Goal: Information Seeking & Learning: Learn about a topic

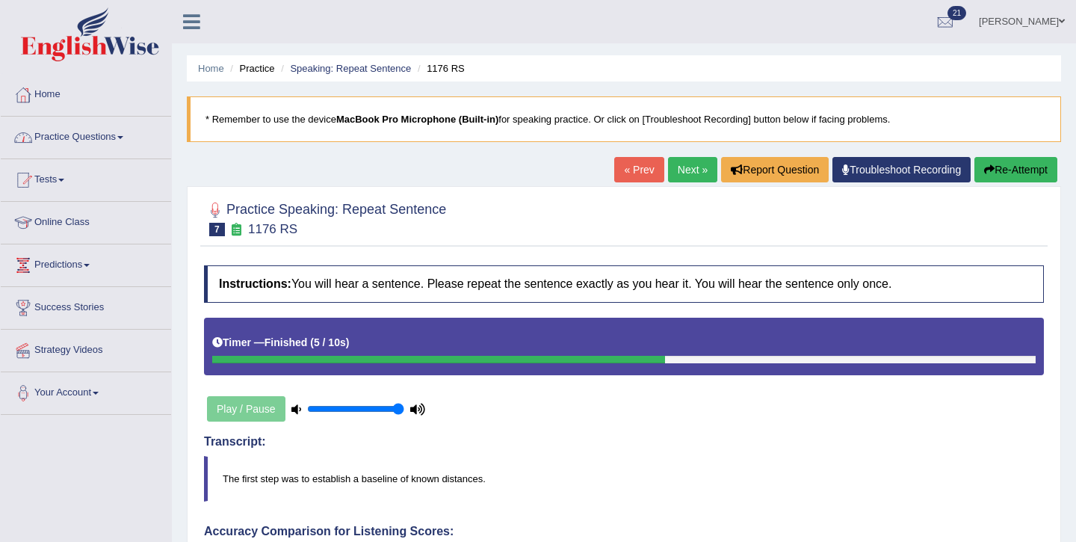
click at [84, 139] on link "Practice Questions" at bounding box center [86, 135] width 170 height 37
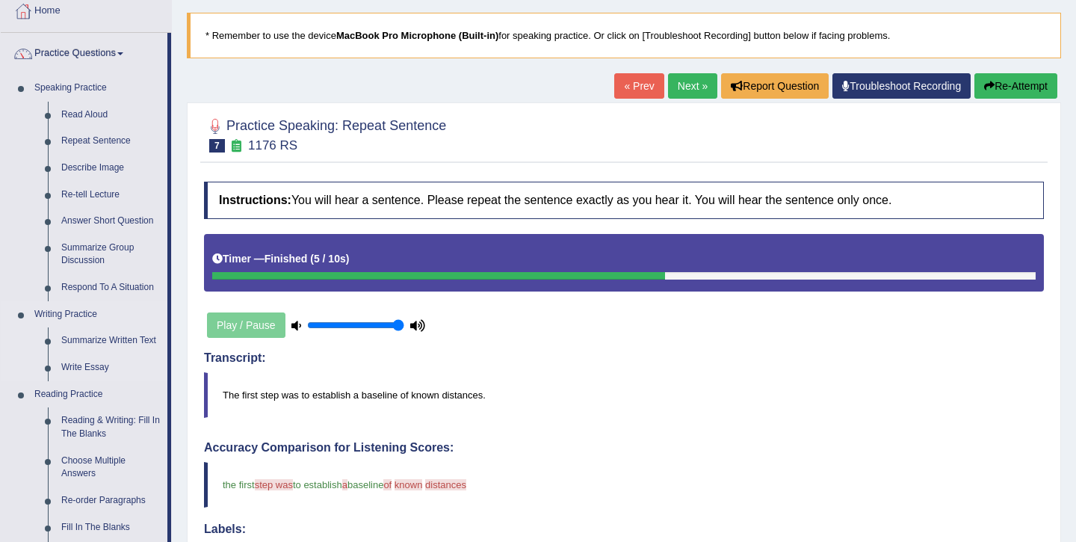
scroll to position [90, 0]
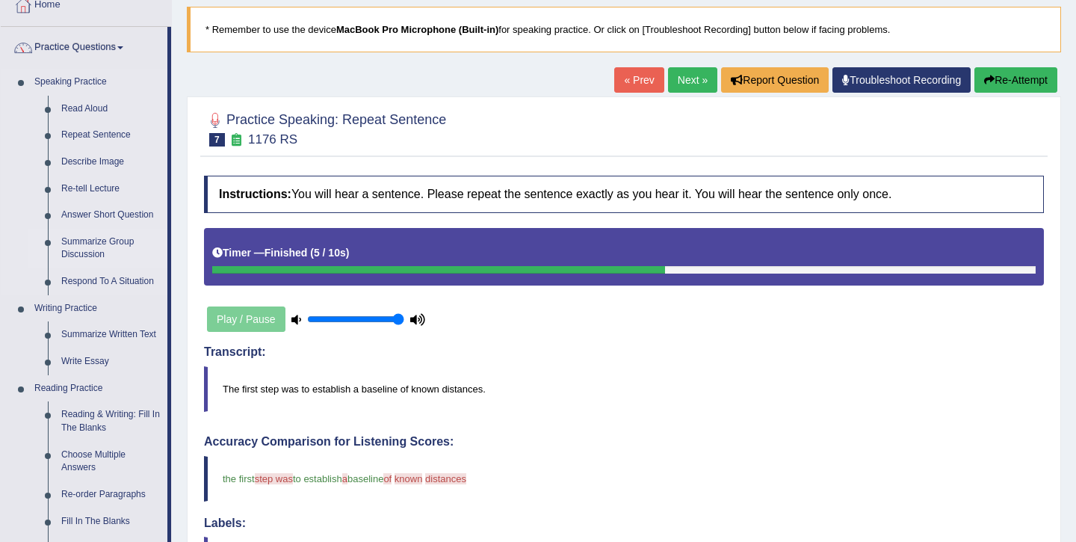
click at [75, 244] on link "Summarize Group Discussion" at bounding box center [111, 249] width 113 height 40
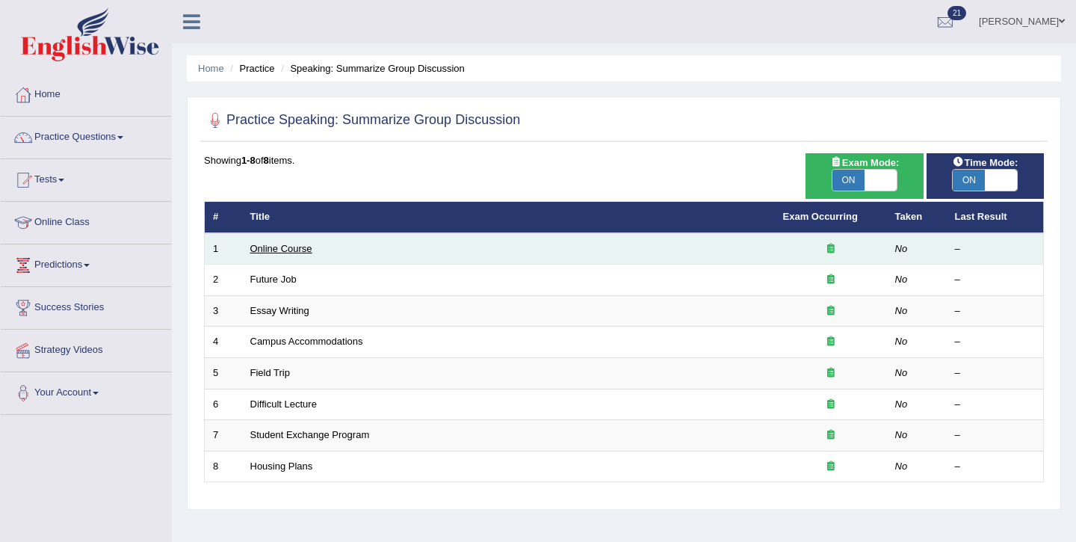
click at [285, 250] on link "Online Course" at bounding box center [281, 248] width 62 height 11
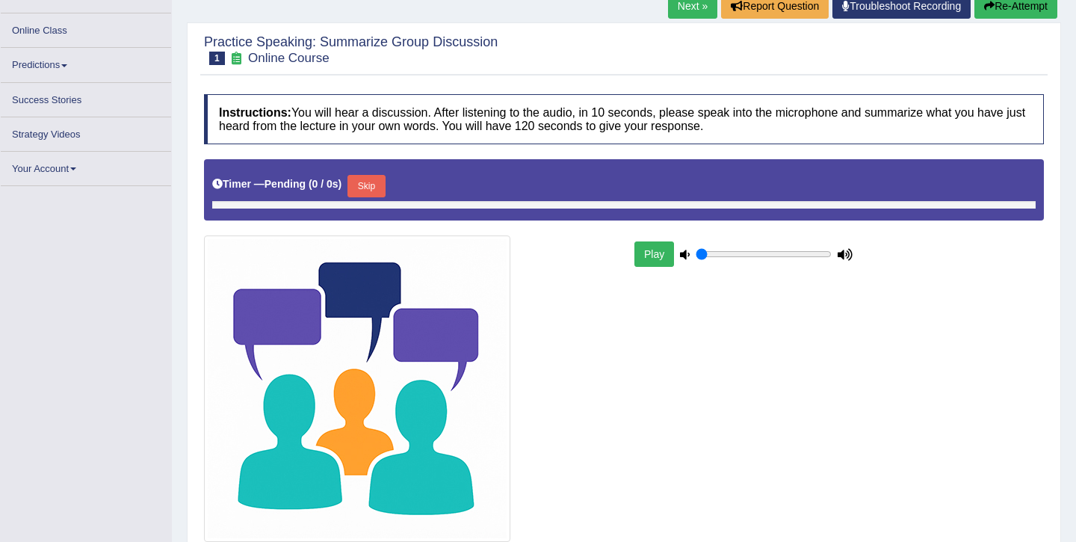
type input "1"
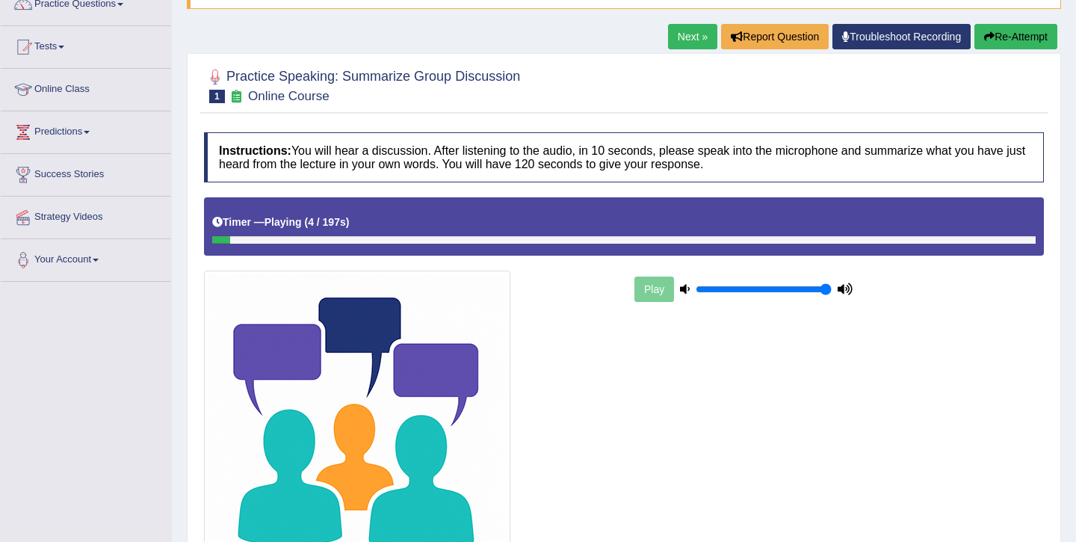
scroll to position [129, 0]
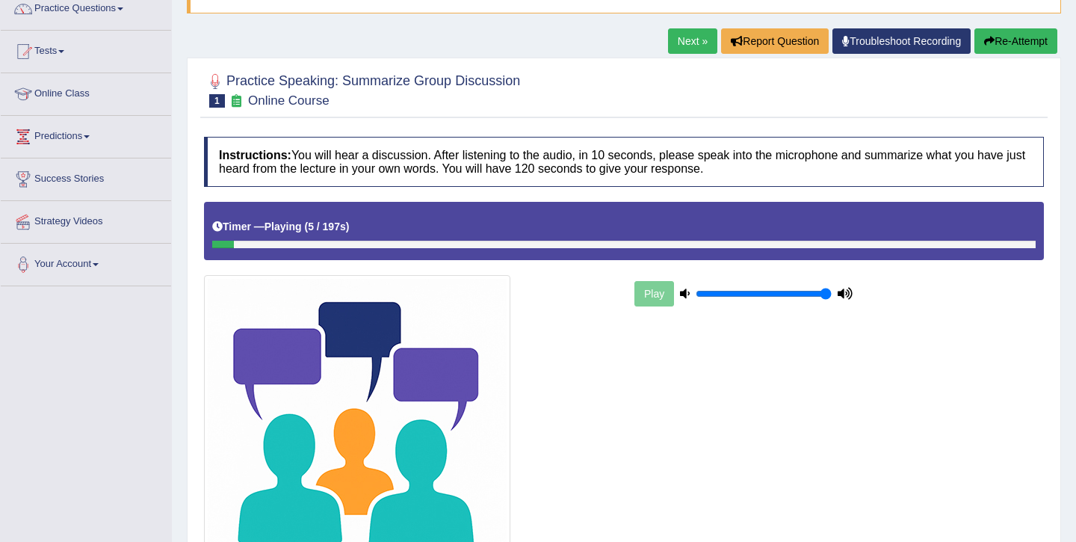
click at [1033, 37] on button "Re-Attempt" at bounding box center [1015, 40] width 83 height 25
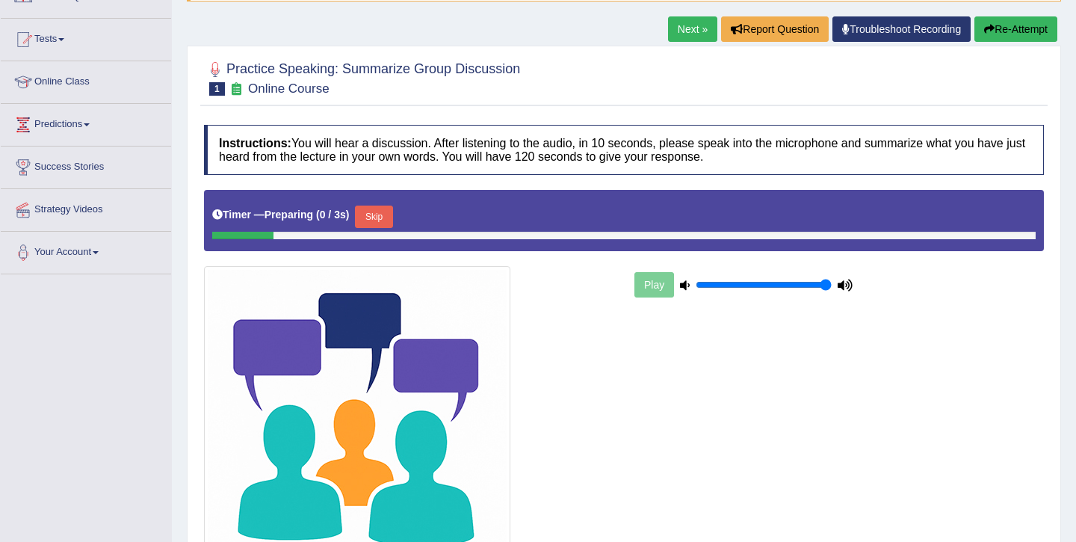
scroll to position [129, 0]
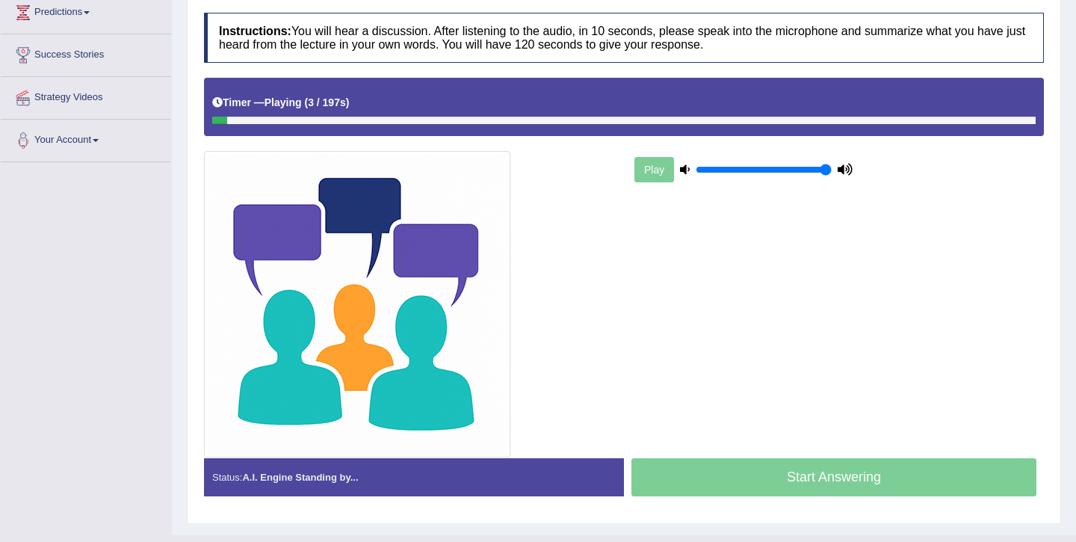
scroll to position [149, 0]
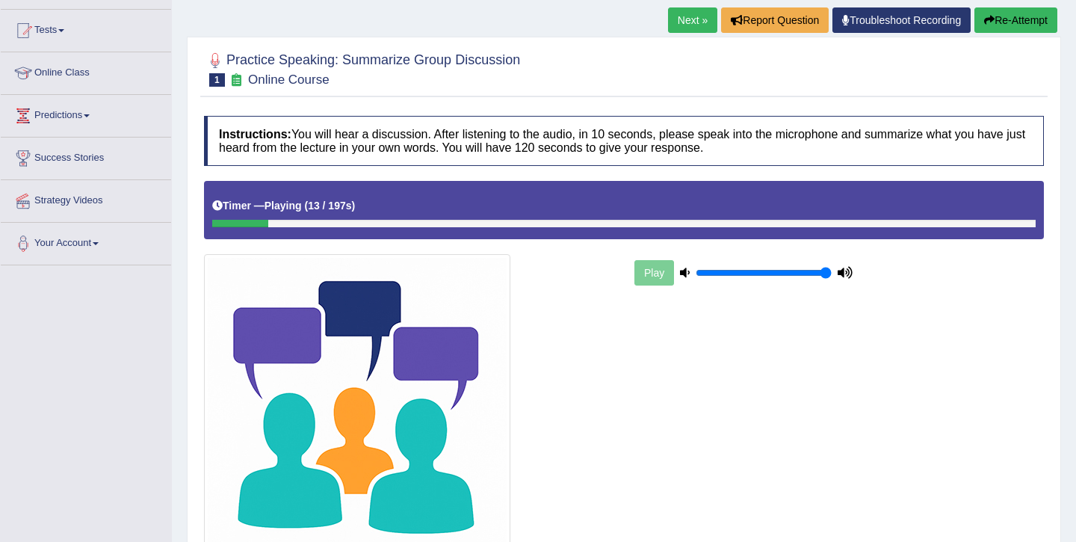
click at [1004, 233] on div "Timer — Playing ( 13 / 197s ) Skip" at bounding box center [624, 210] width 840 height 58
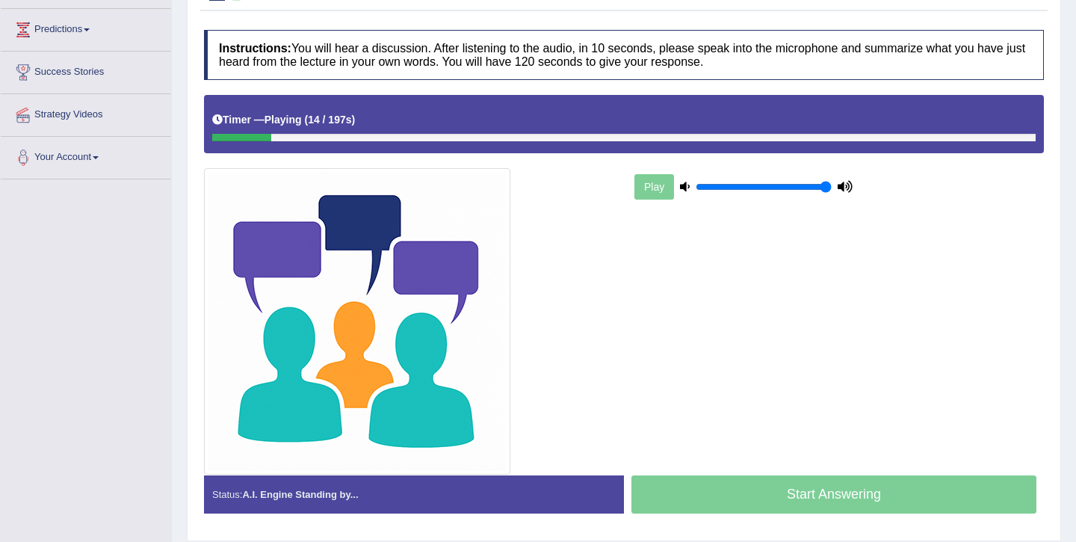
scroll to position [283, 0]
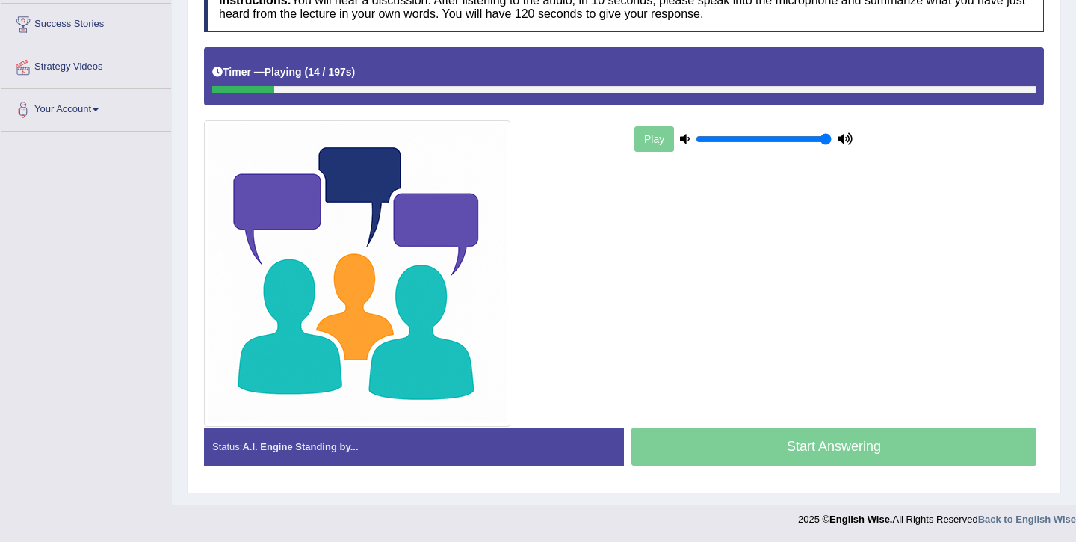
click at [910, 432] on div "Start Answering" at bounding box center [834, 448] width 420 height 42
click at [863, 471] on div "Status: A.I. Engine Standing by... Start Answering Stop Recording" at bounding box center [624, 453] width 840 height 53
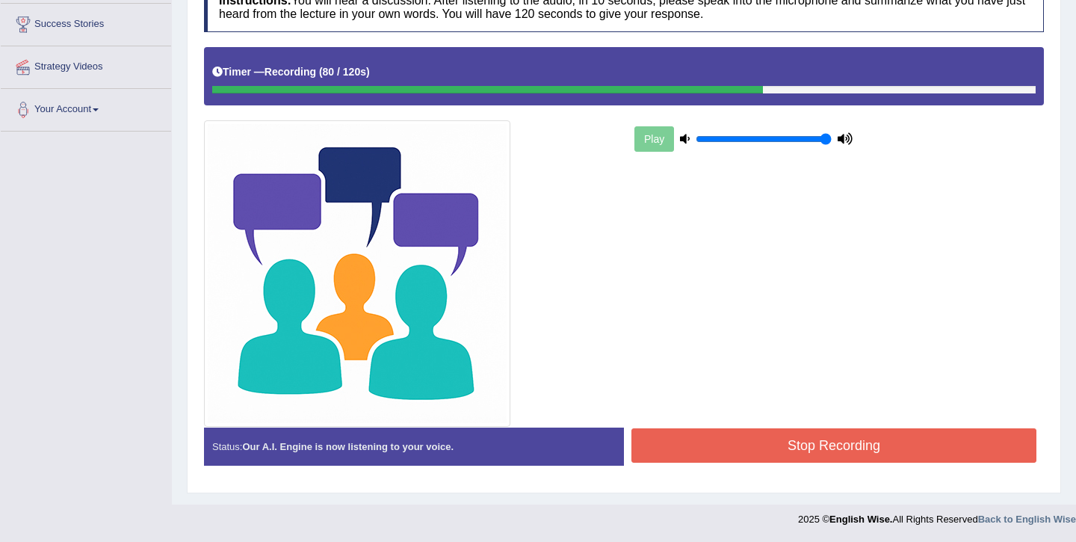
click at [895, 451] on button "Stop Recording" at bounding box center [833, 445] width 405 height 34
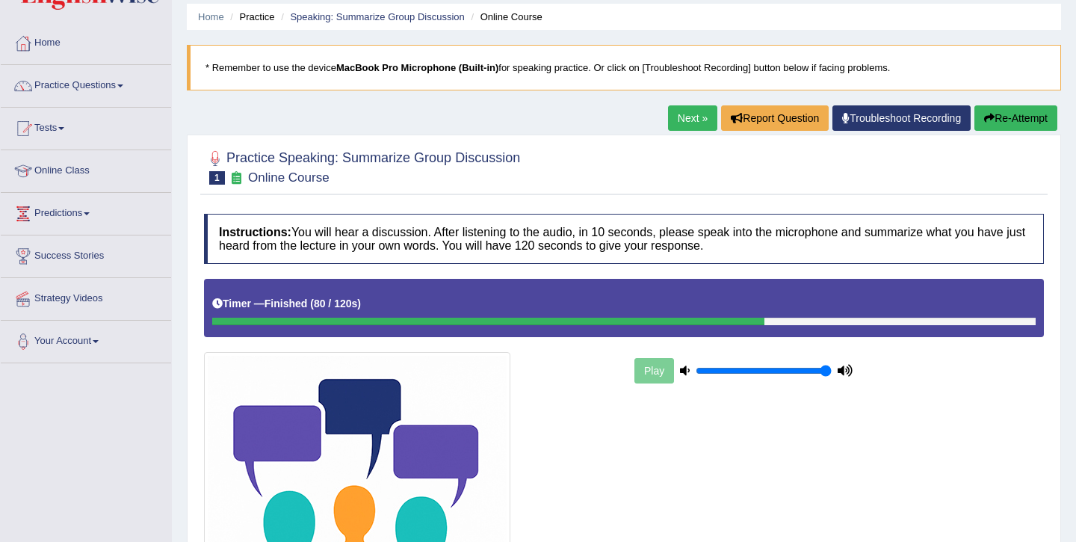
scroll to position [43, 0]
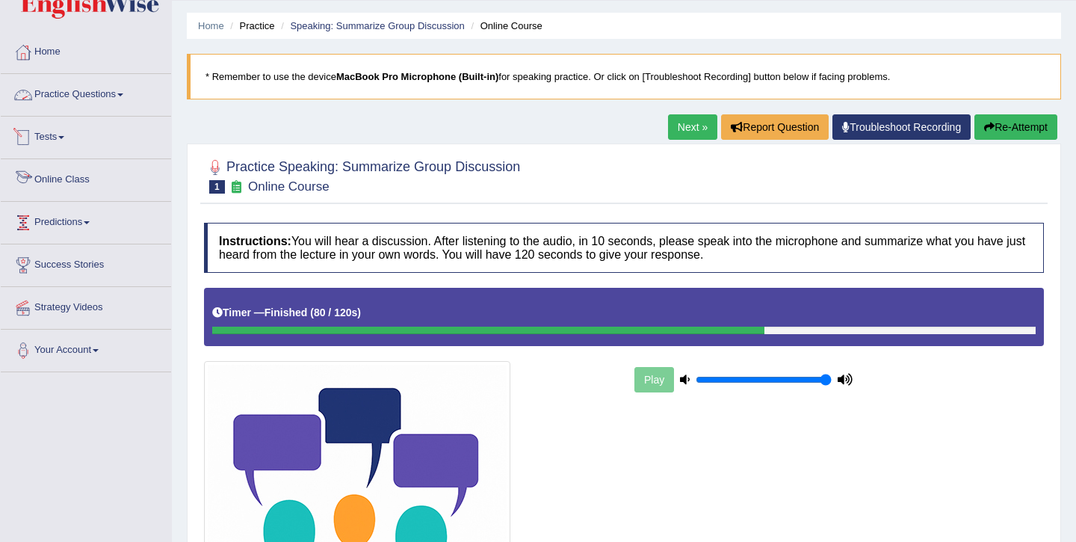
click at [75, 100] on link "Practice Questions" at bounding box center [86, 92] width 170 height 37
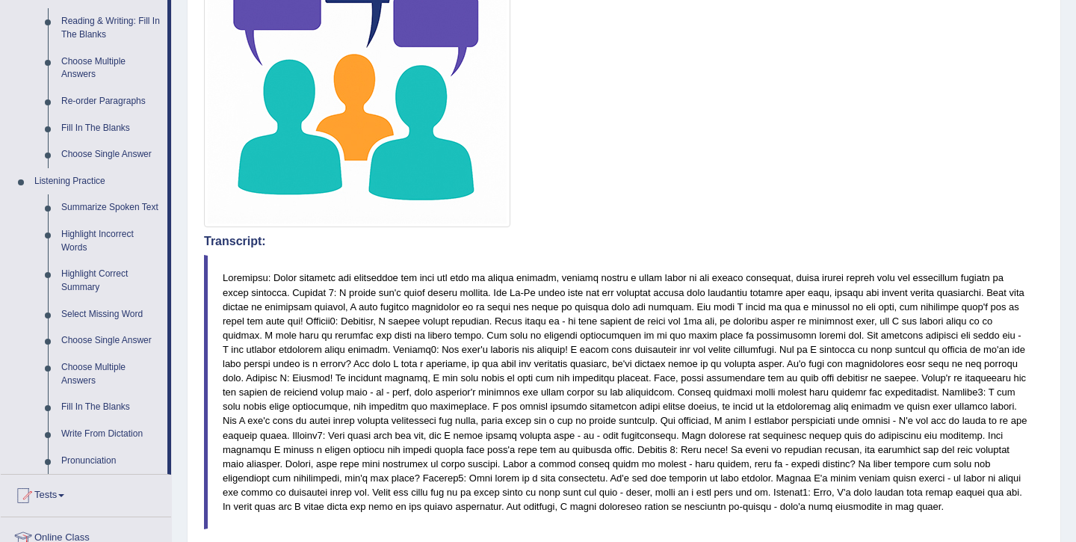
scroll to position [581, 0]
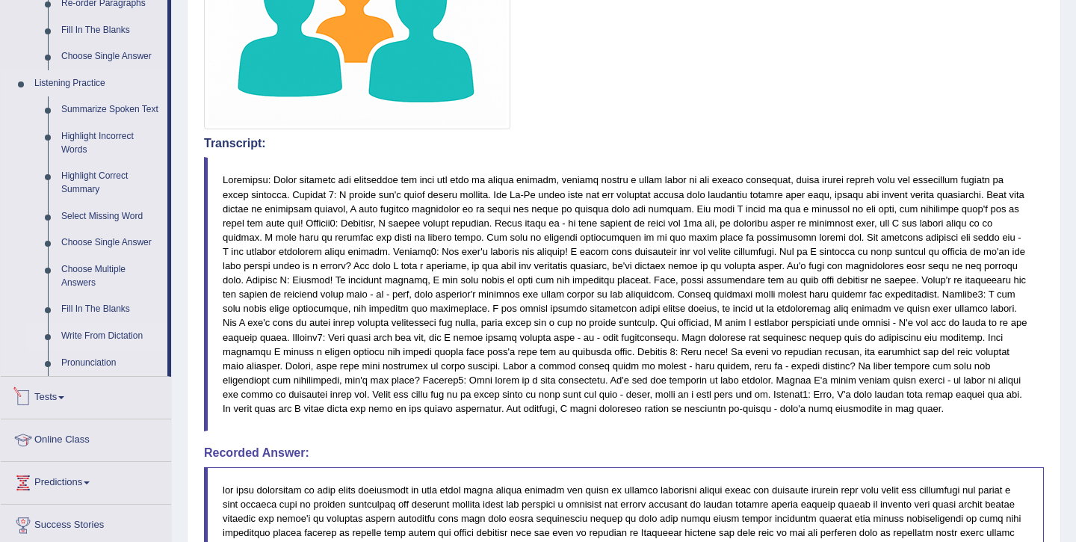
click at [100, 346] on link "Write From Dictation" at bounding box center [111, 336] width 113 height 27
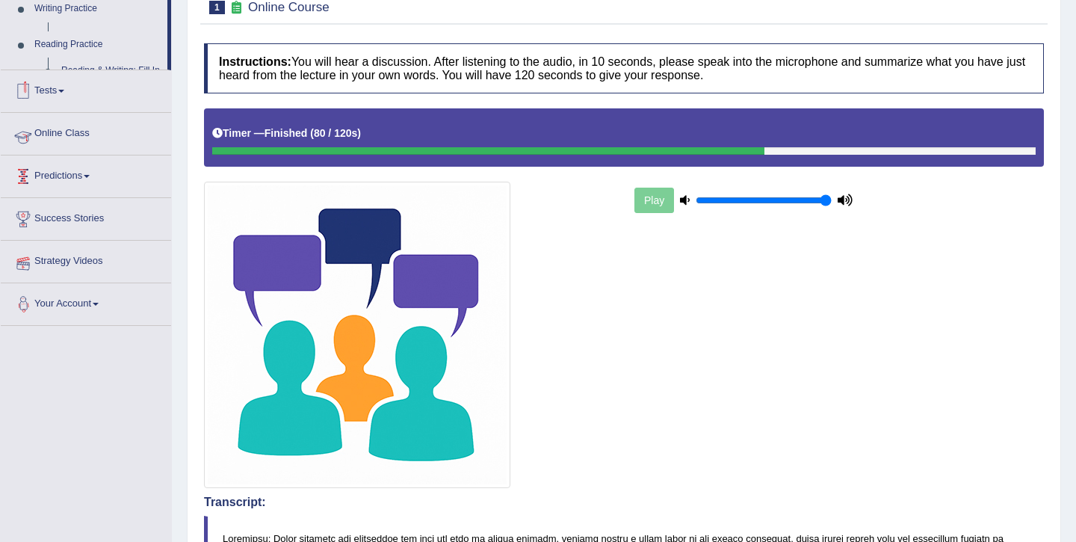
scroll to position [166, 0]
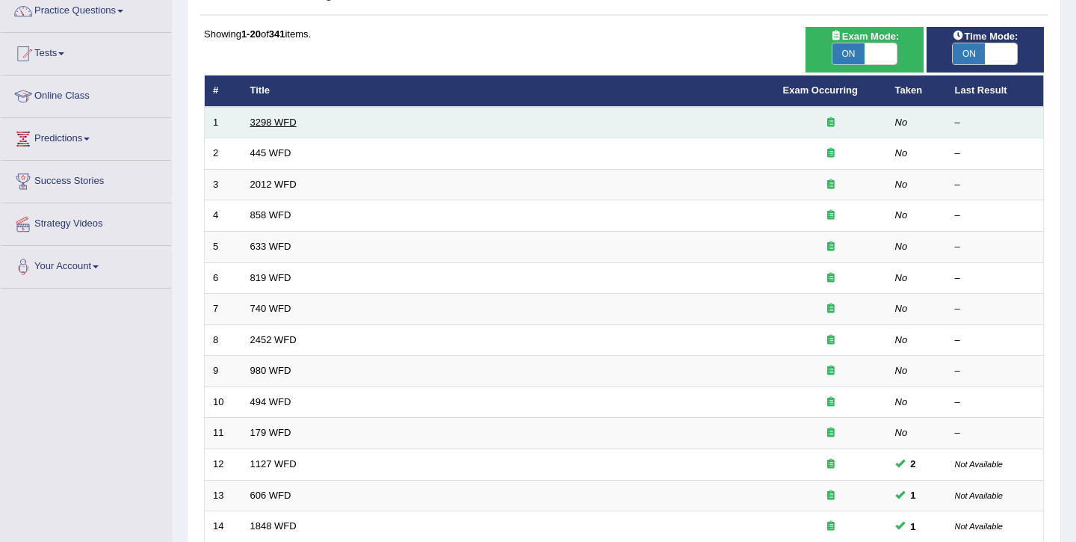
click at [278, 121] on link "3298 WFD" at bounding box center [273, 122] width 46 height 11
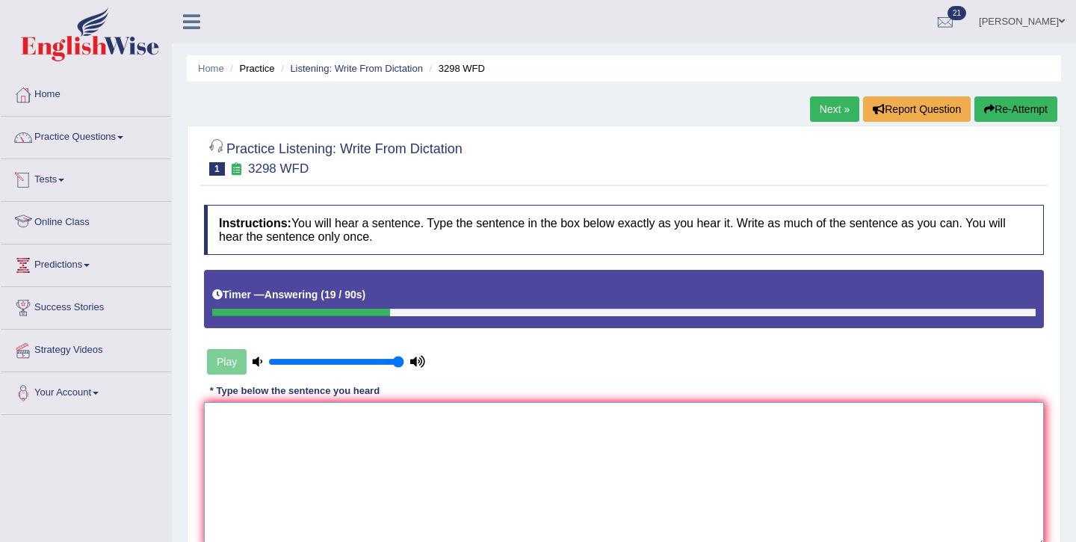
click at [319, 440] on textarea at bounding box center [624, 474] width 840 height 145
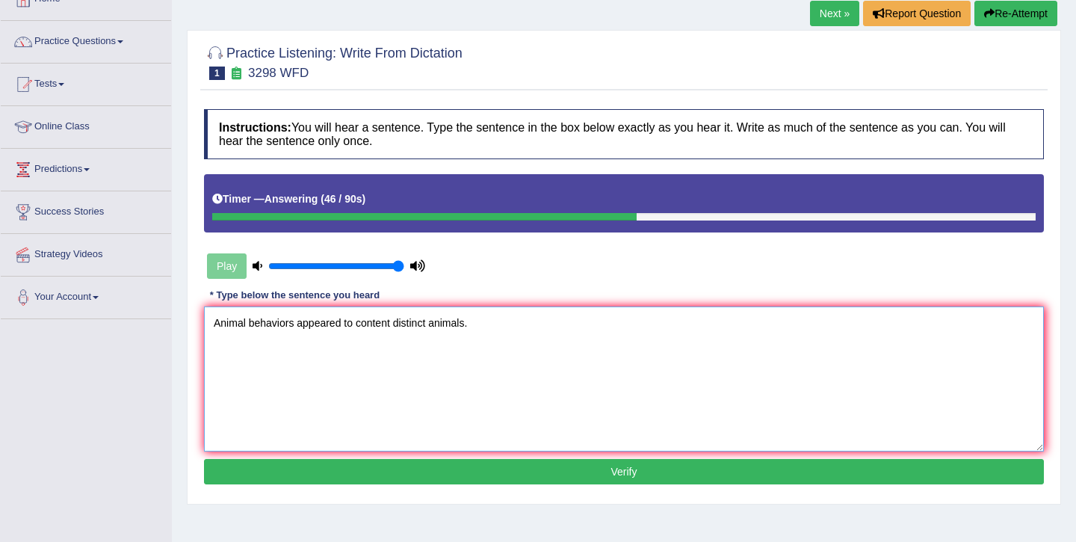
scroll to position [102, 0]
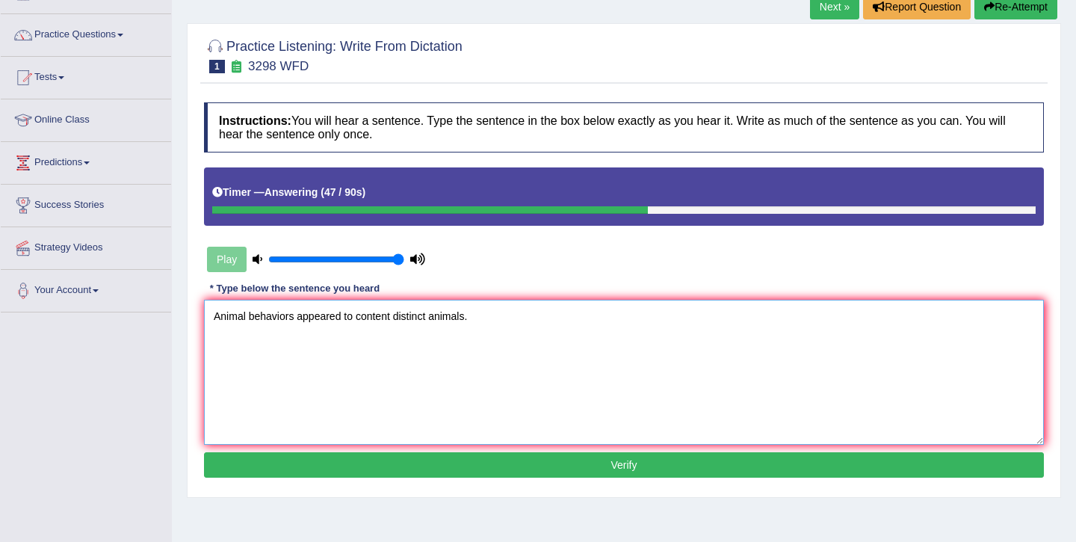
type textarea "Animal behaviors appeared to content distinct animals."
click at [492, 474] on button "Verify" at bounding box center [624, 464] width 840 height 25
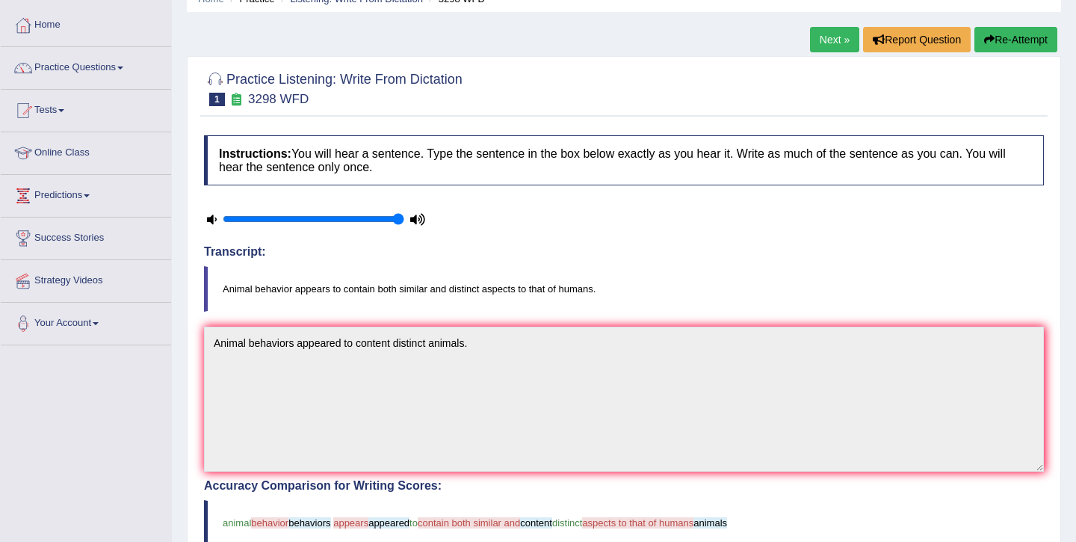
scroll to position [52, 0]
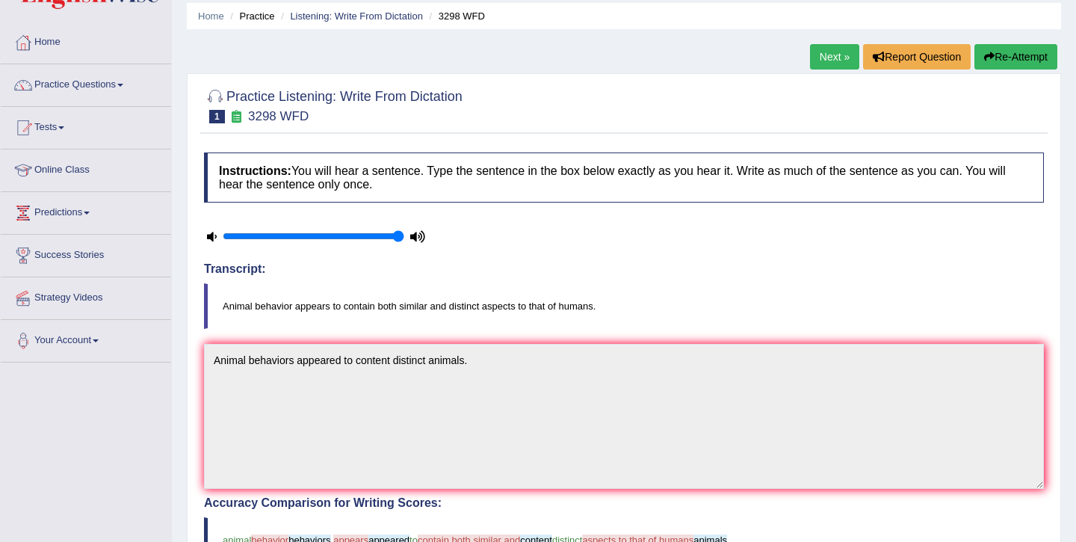
click at [1024, 58] on button "Re-Attempt" at bounding box center [1015, 56] width 83 height 25
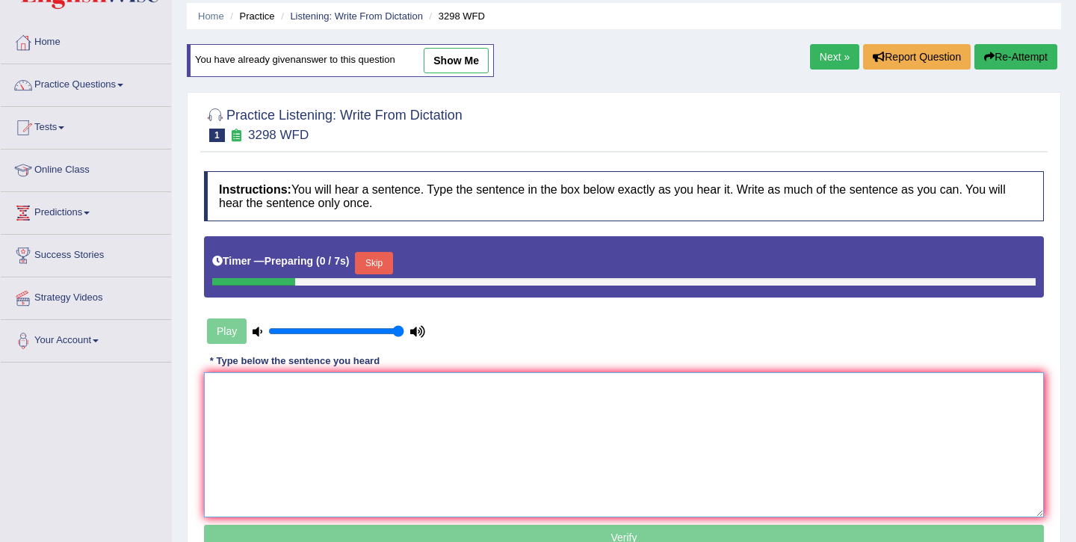
click at [261, 424] on textarea at bounding box center [624, 444] width 840 height 145
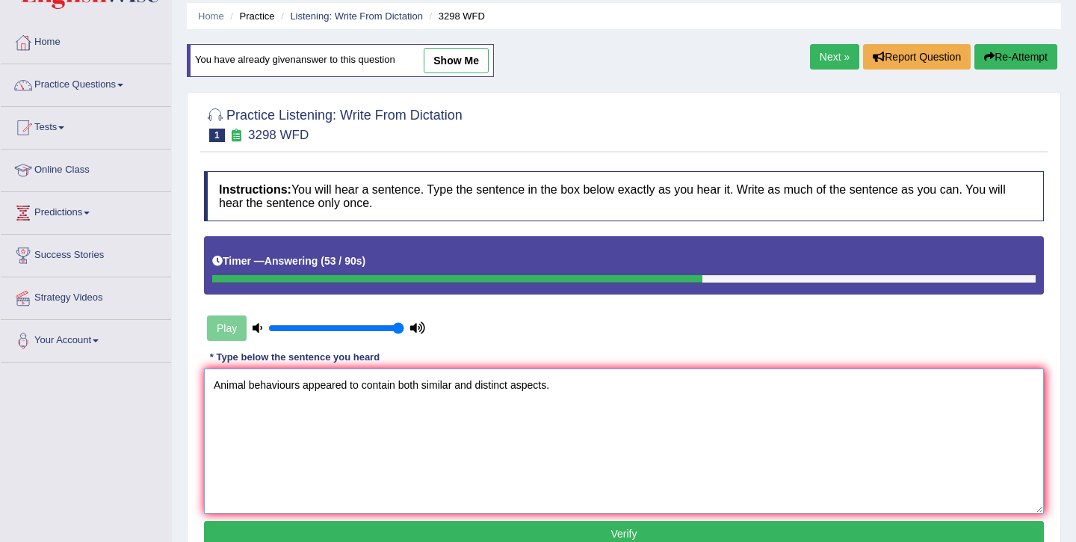
type textarea "Animal behaviours appeared to contain both similar and distinct aspects."
click at [559, 532] on button "Verify" at bounding box center [624, 533] width 840 height 25
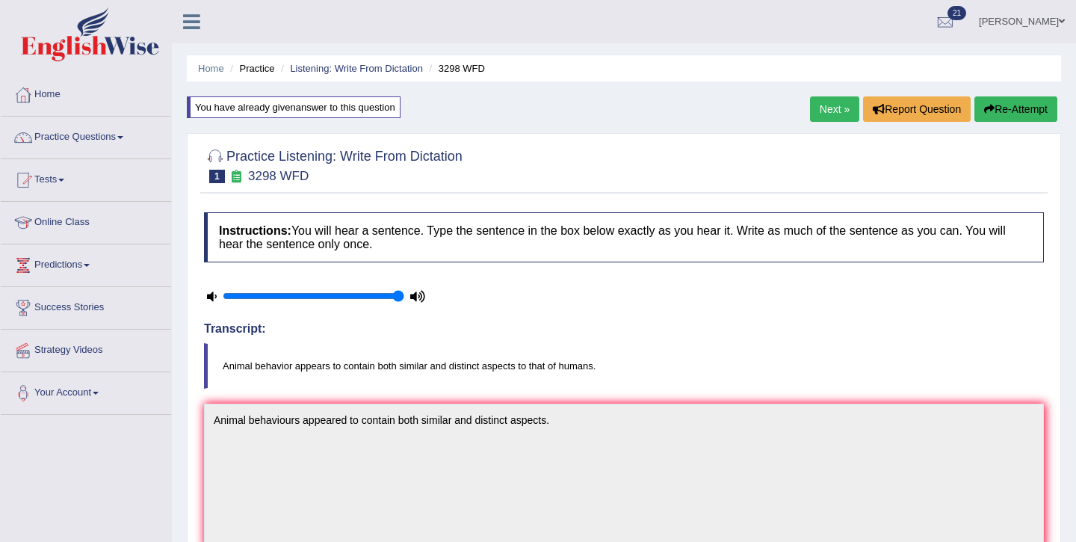
click at [838, 122] on div "Next » Report Question Re-Attempt" at bounding box center [935, 110] width 251 height 29
click at [838, 111] on link "Next »" at bounding box center [834, 108] width 49 height 25
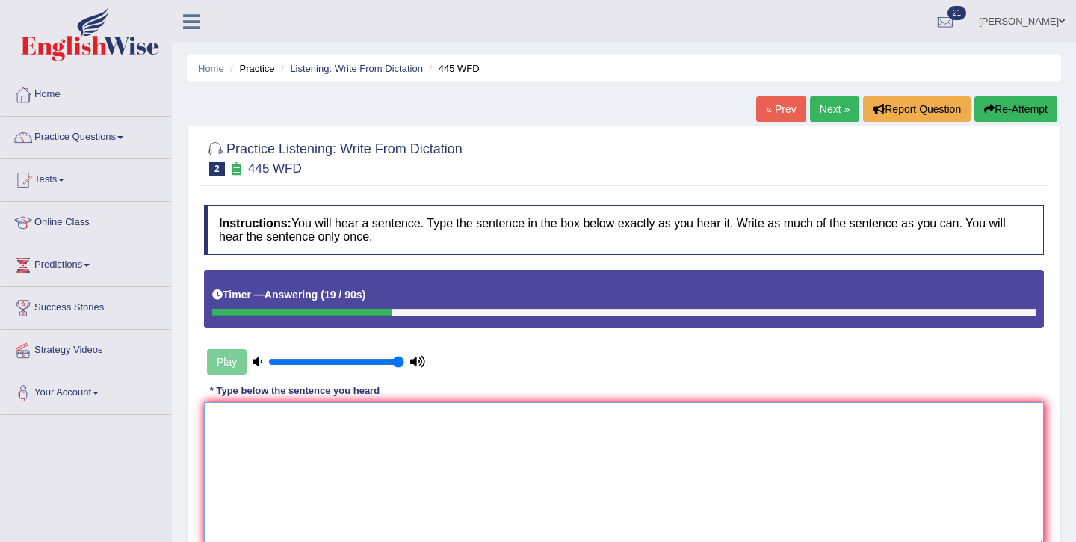
click at [441, 444] on textarea at bounding box center [624, 474] width 840 height 145
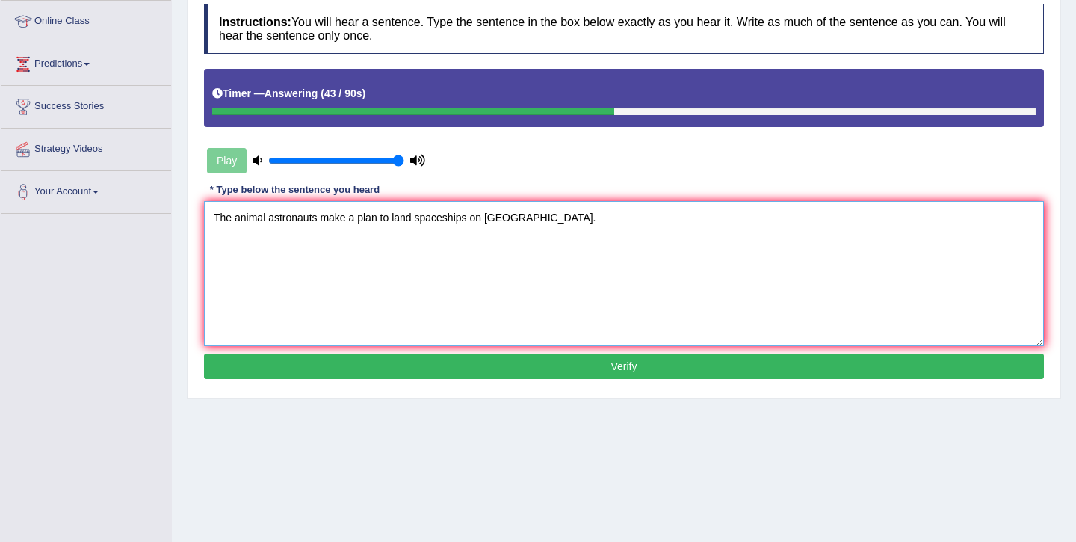
scroll to position [202, 0]
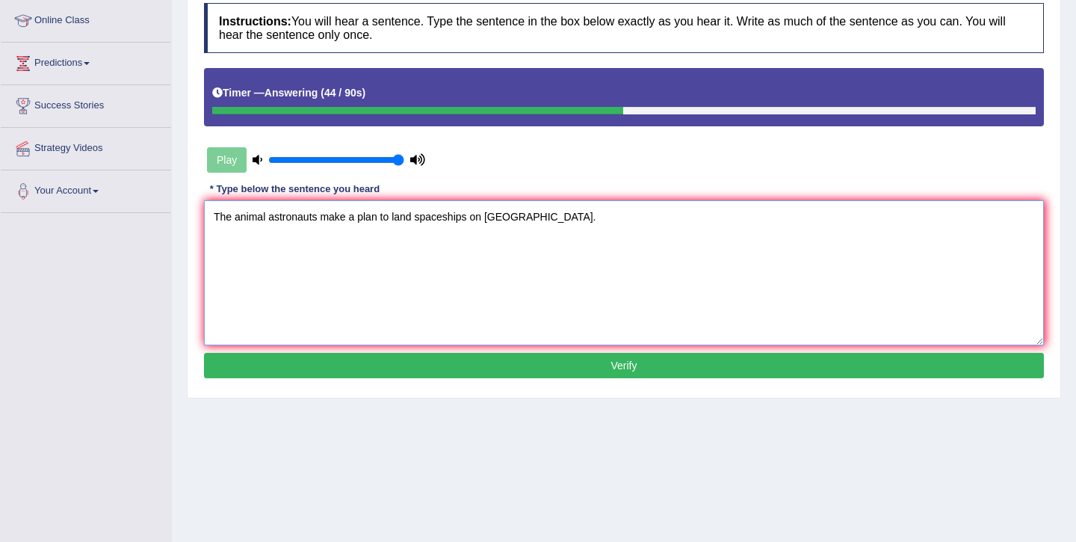
type textarea "The animal astronauts make a plan to land spaceships on [GEOGRAPHIC_DATA]."
click at [411, 357] on button "Verify" at bounding box center [624, 365] width 840 height 25
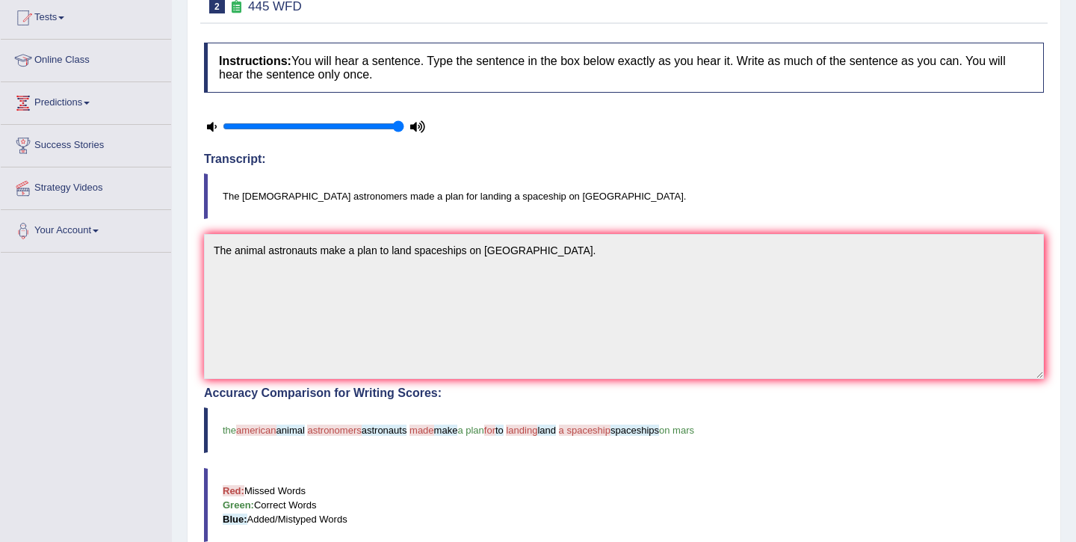
scroll to position [79, 0]
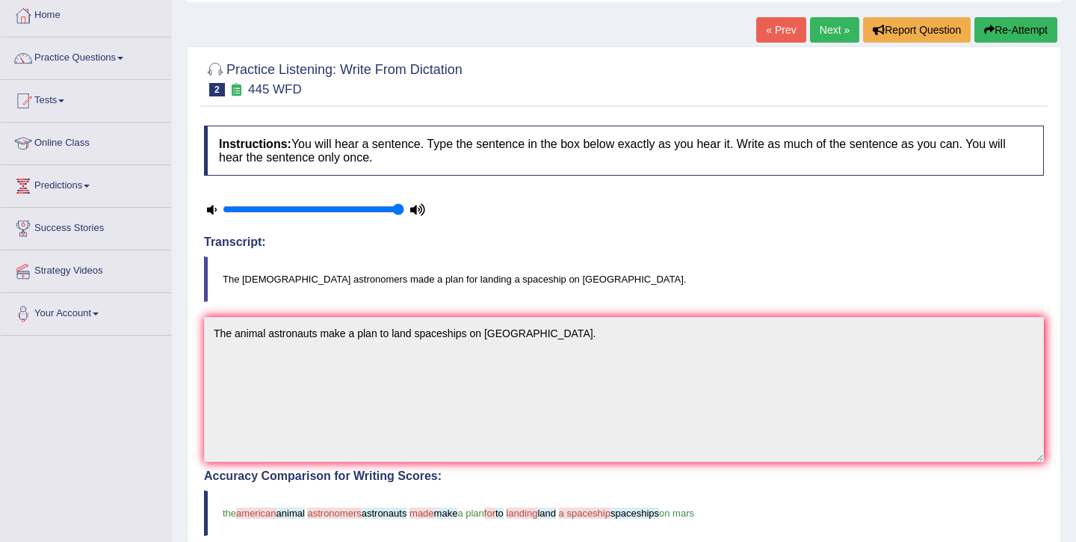
click at [1019, 37] on button "Re-Attempt" at bounding box center [1015, 29] width 83 height 25
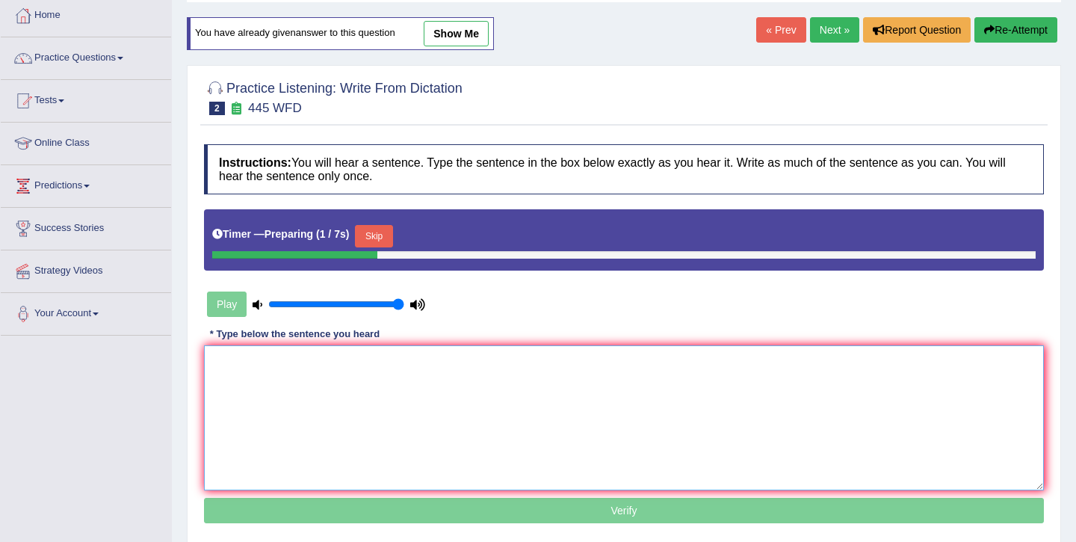
click at [420, 427] on textarea at bounding box center [624, 417] width 840 height 145
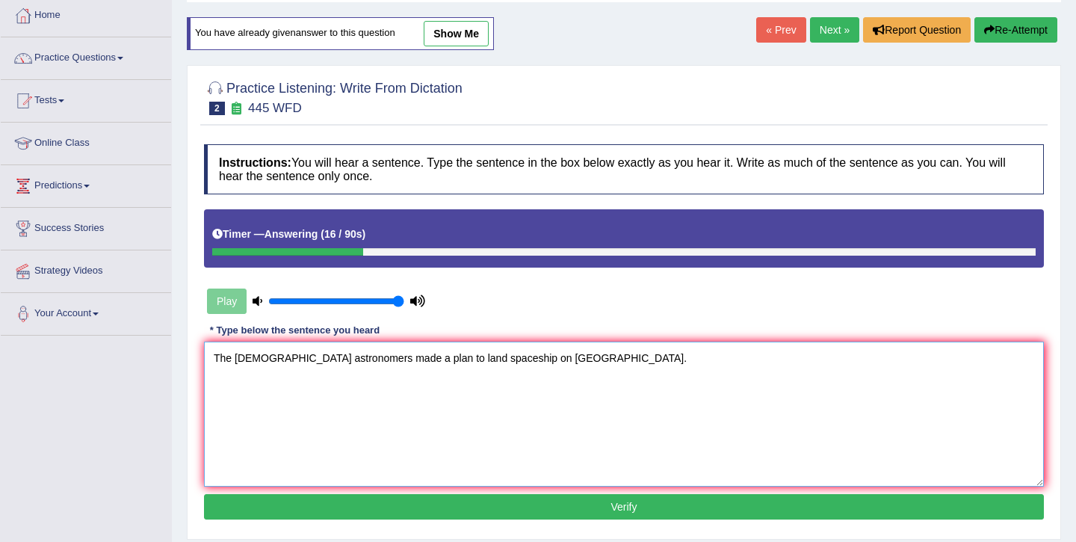
click at [259, 355] on textarea "The ameri astronomers made a plan to land spaceship on Mars." at bounding box center [624, 413] width 840 height 145
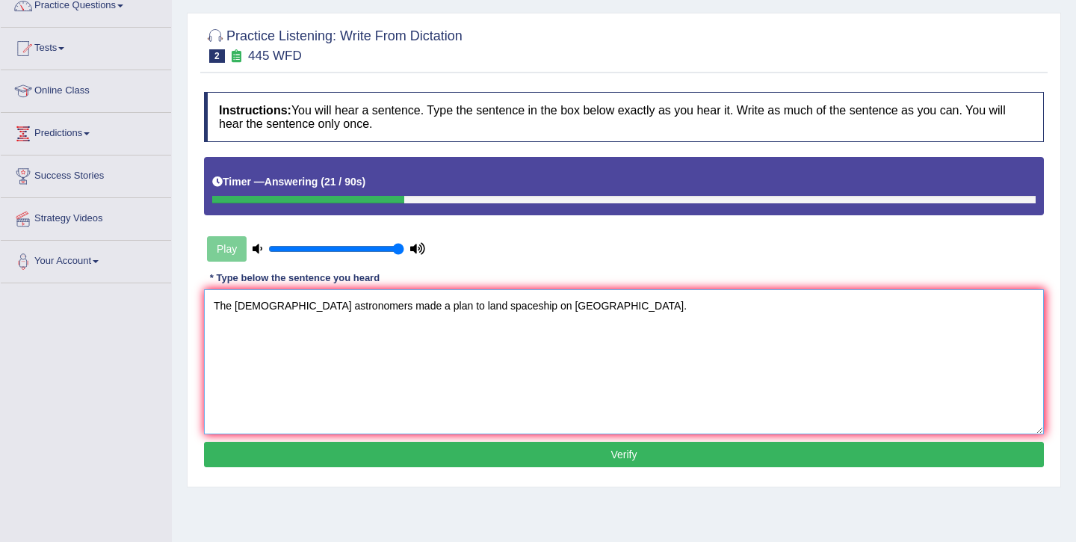
scroll to position [134, 0]
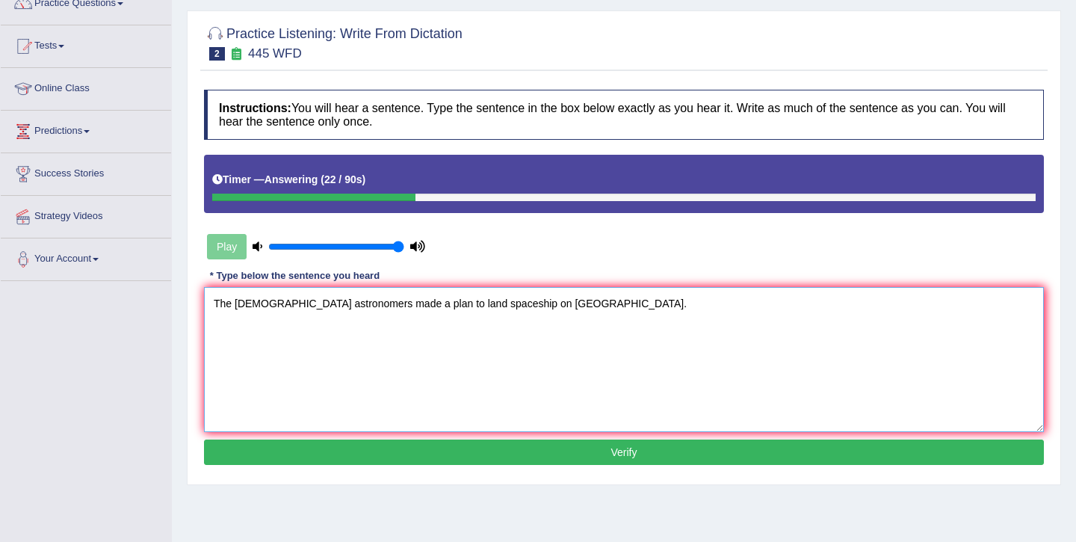
type textarea "The american astronomers made a plan to land spaceship on Mars."
click at [421, 455] on button "Verify" at bounding box center [624, 451] width 840 height 25
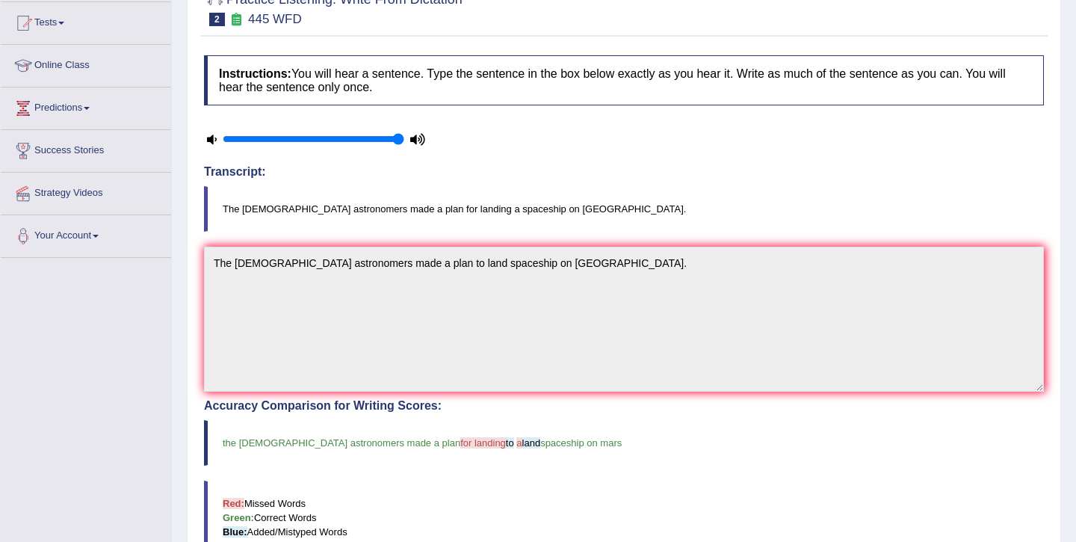
scroll to position [0, 0]
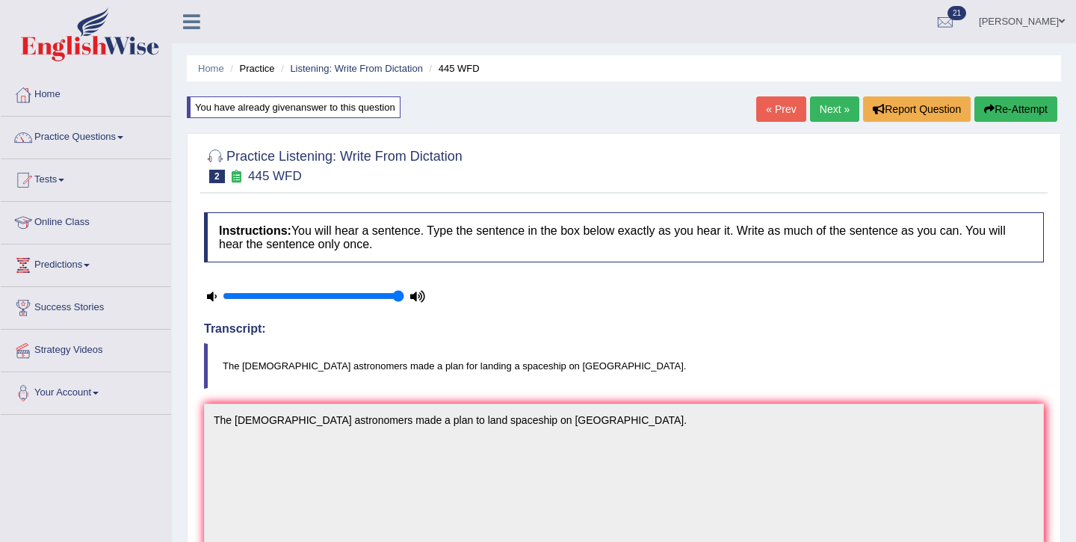
click at [832, 114] on link "Next »" at bounding box center [834, 108] width 49 height 25
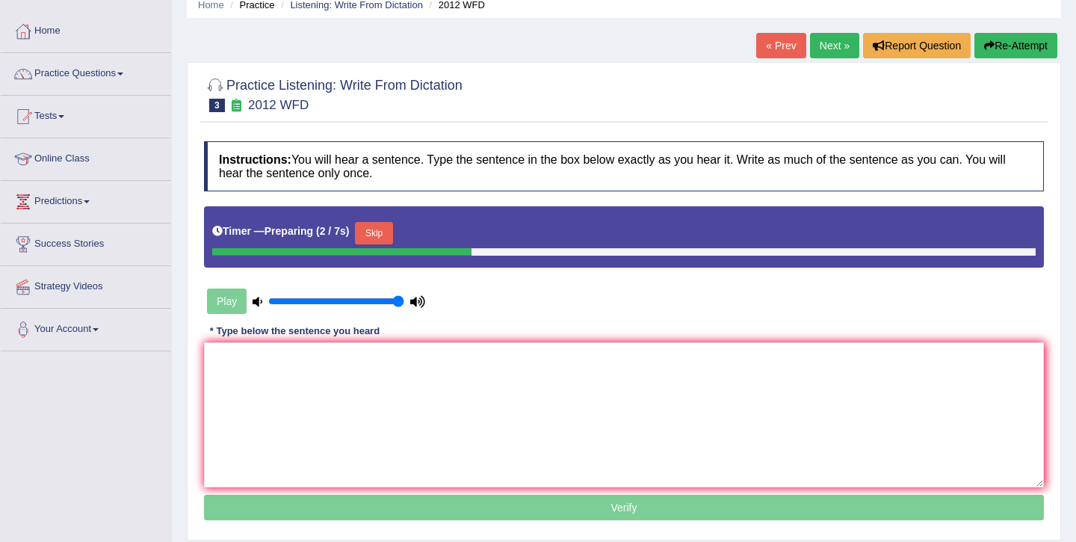
scroll to position [74, 0]
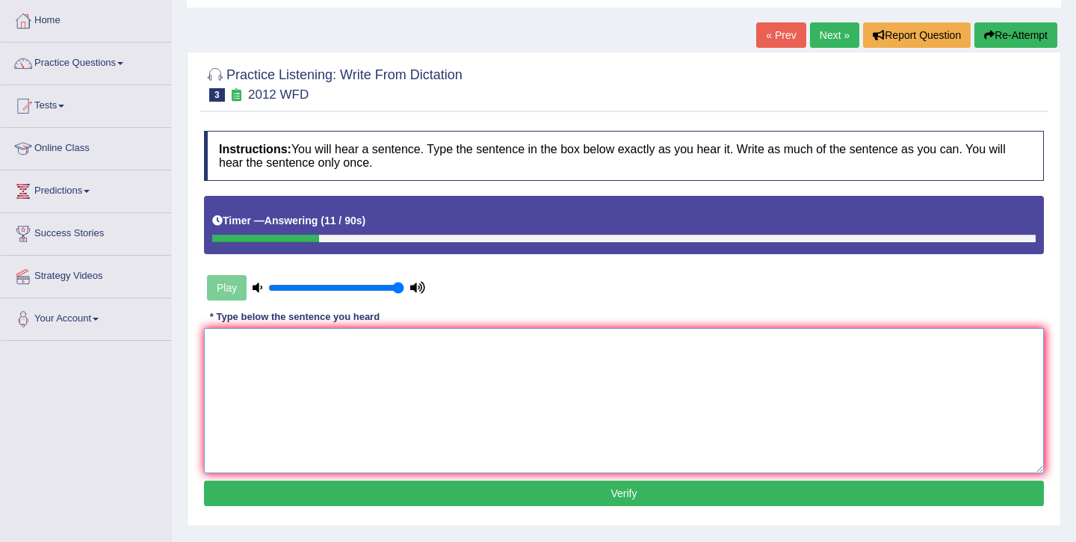
click at [602, 350] on textarea at bounding box center [624, 400] width 840 height 145
type textarea "There is a great debate on this topic."
click at [632, 488] on button "Verify" at bounding box center [624, 492] width 840 height 25
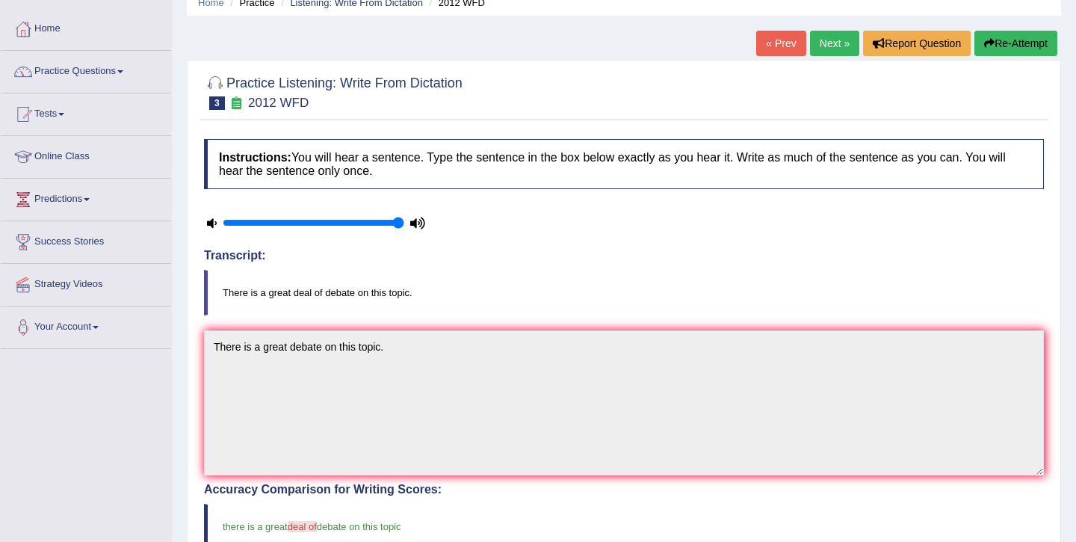
scroll to position [0, 0]
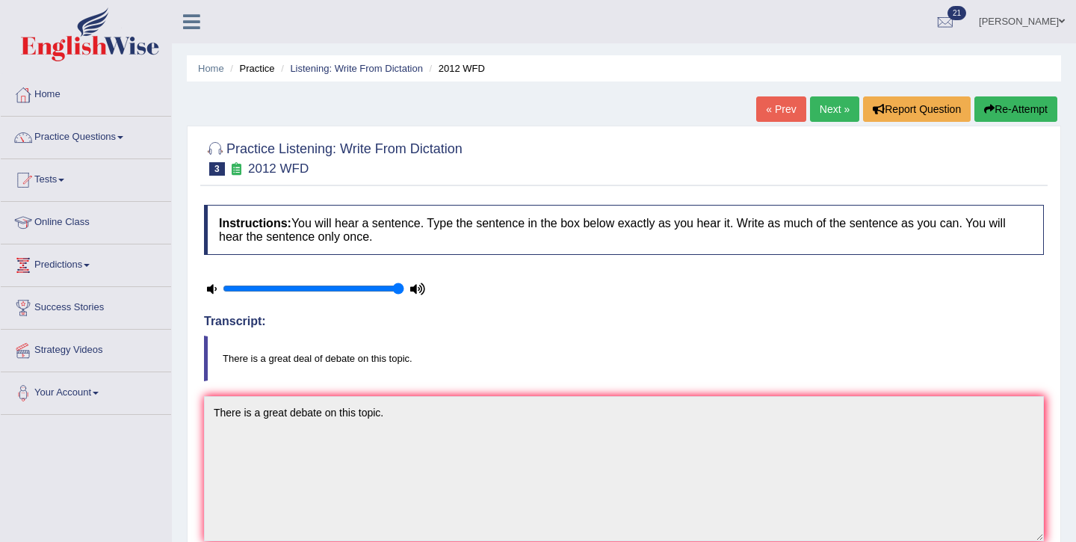
click at [810, 116] on link "Next »" at bounding box center [834, 108] width 49 height 25
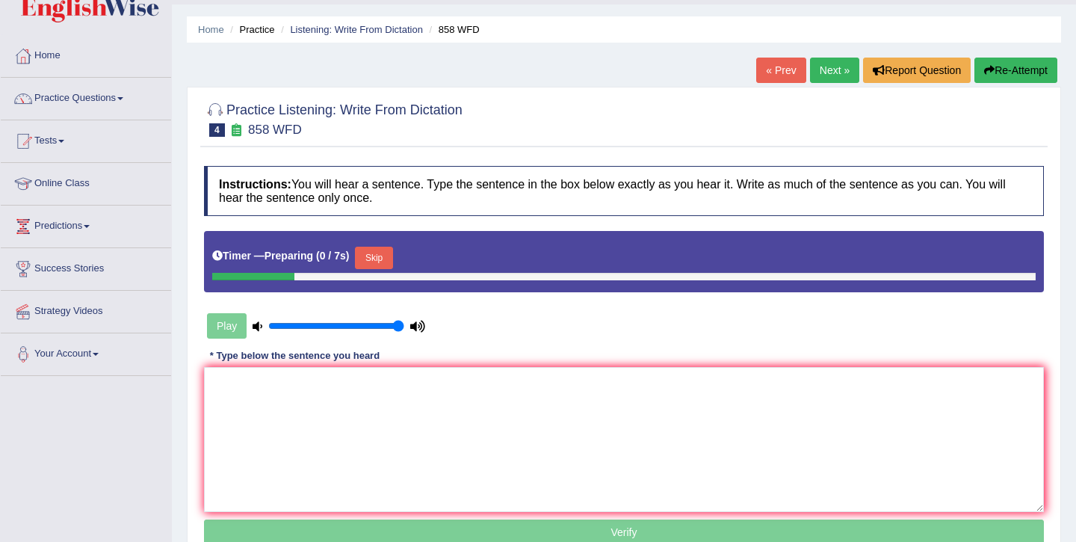
scroll to position [83, 0]
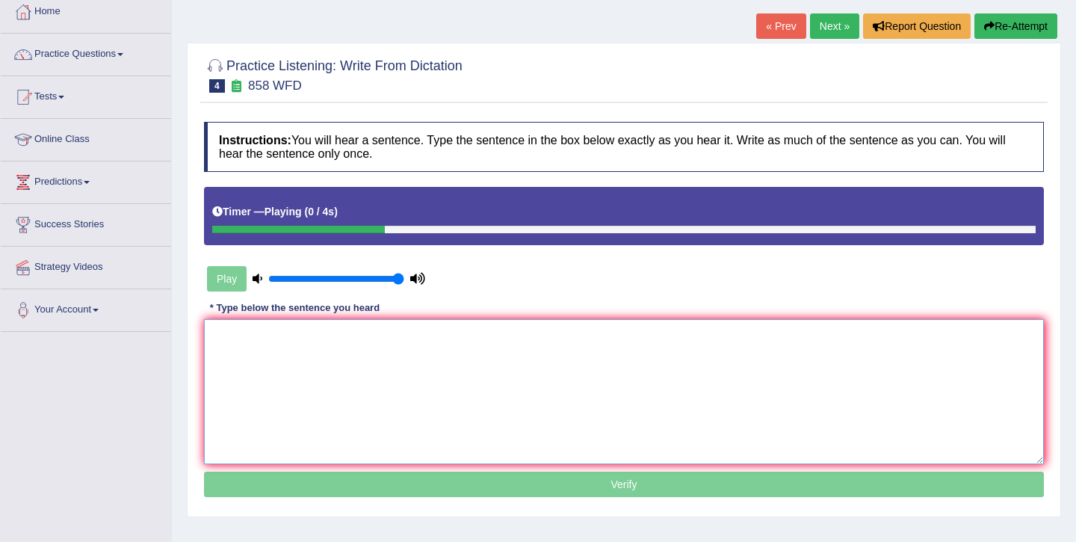
click at [451, 340] on textarea at bounding box center [624, 391] width 840 height 145
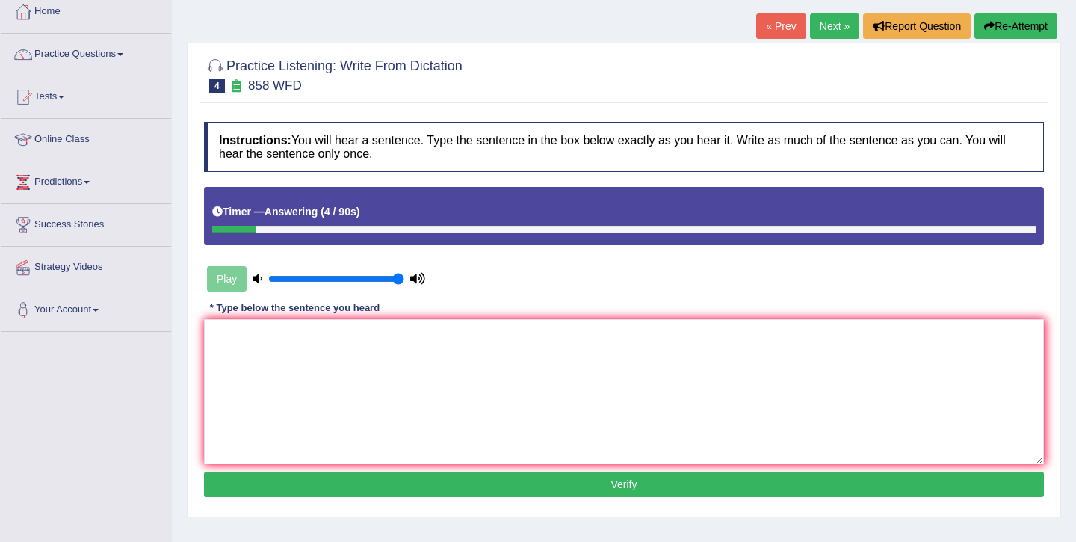
click at [468, 477] on button "Verify" at bounding box center [624, 484] width 840 height 25
click at [1039, 22] on button "Re-Attempt" at bounding box center [1015, 25] width 83 height 25
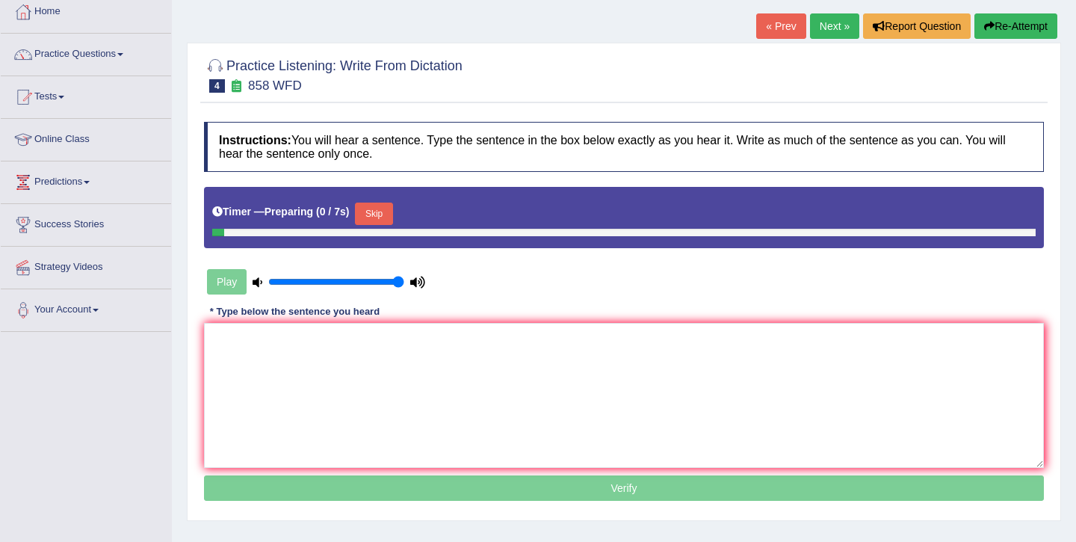
scroll to position [83, 0]
click at [392, 225] on button "Skip" at bounding box center [373, 214] width 37 height 22
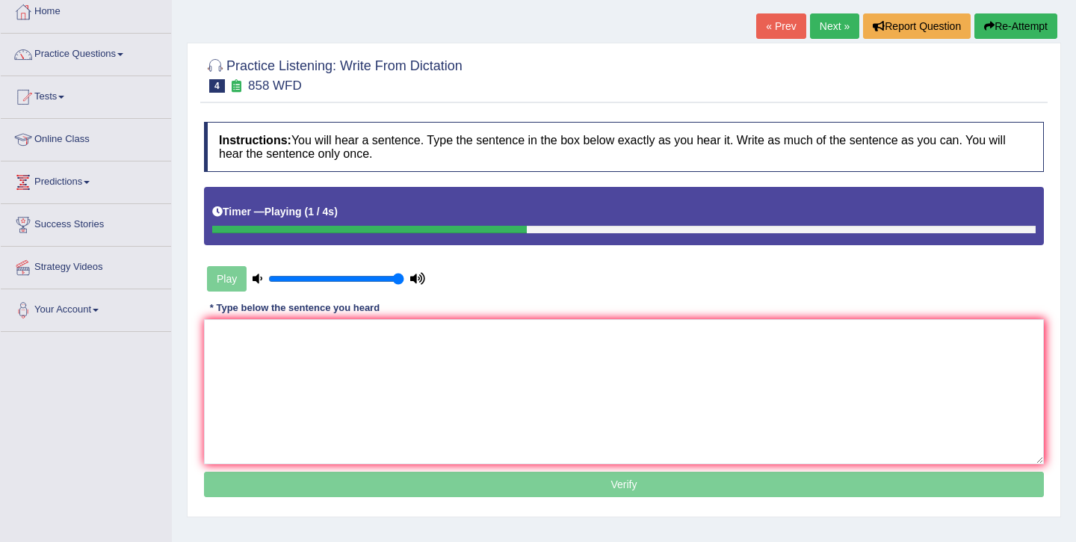
click at [395, 311] on div "Instructions: You will hear a sentence. Type the sentence in the box below exac…" at bounding box center [623, 311] width 847 height 395
click at [395, 336] on textarea at bounding box center [624, 391] width 840 height 145
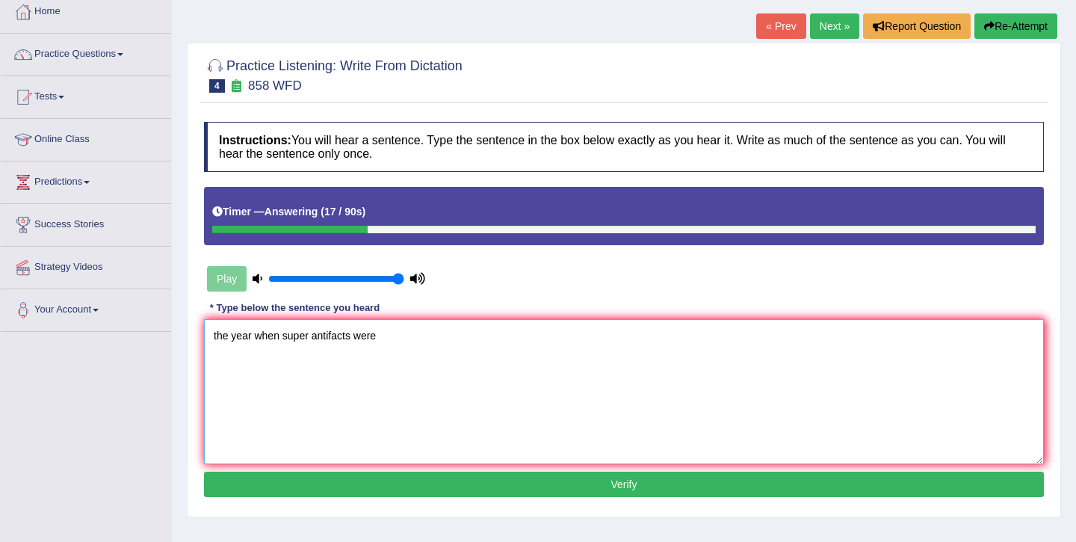
type textarea "the year when super antifacts were"
click at [522, 486] on button "Verify" at bounding box center [624, 484] width 840 height 25
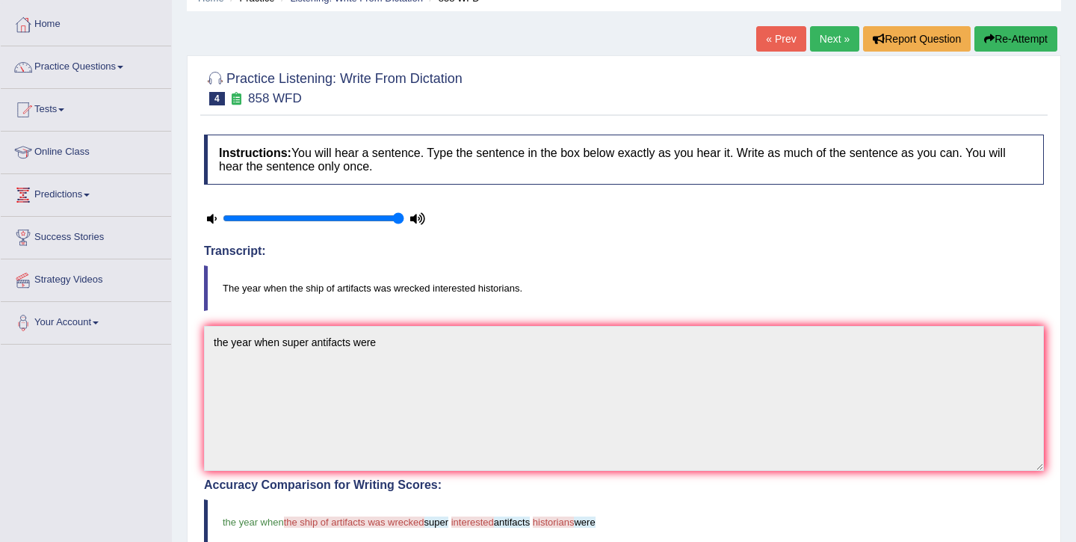
scroll to position [54, 0]
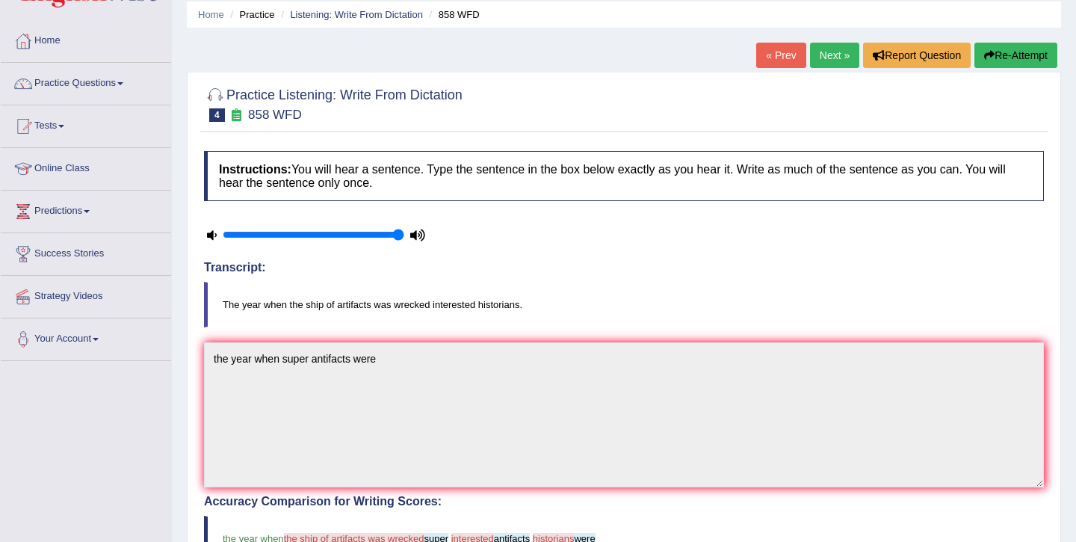
click at [997, 63] on button "Re-Attempt" at bounding box center [1015, 55] width 83 height 25
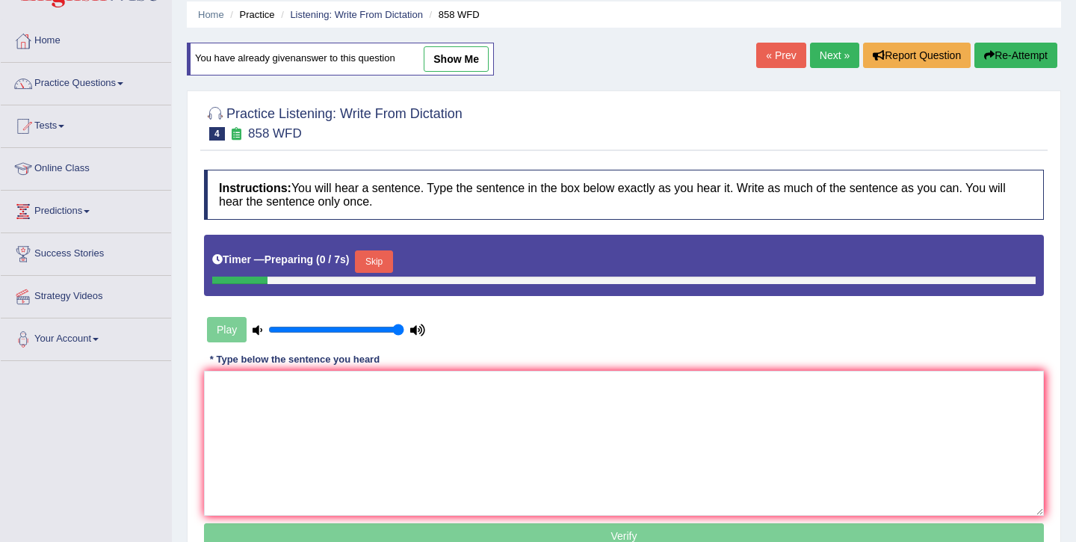
scroll to position [54, 0]
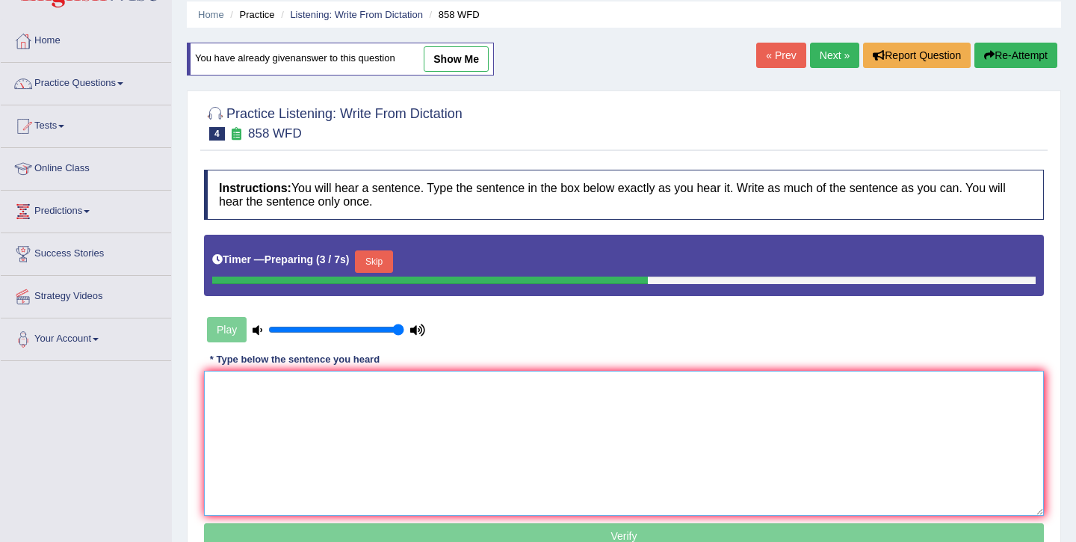
click at [495, 449] on textarea at bounding box center [624, 443] width 840 height 145
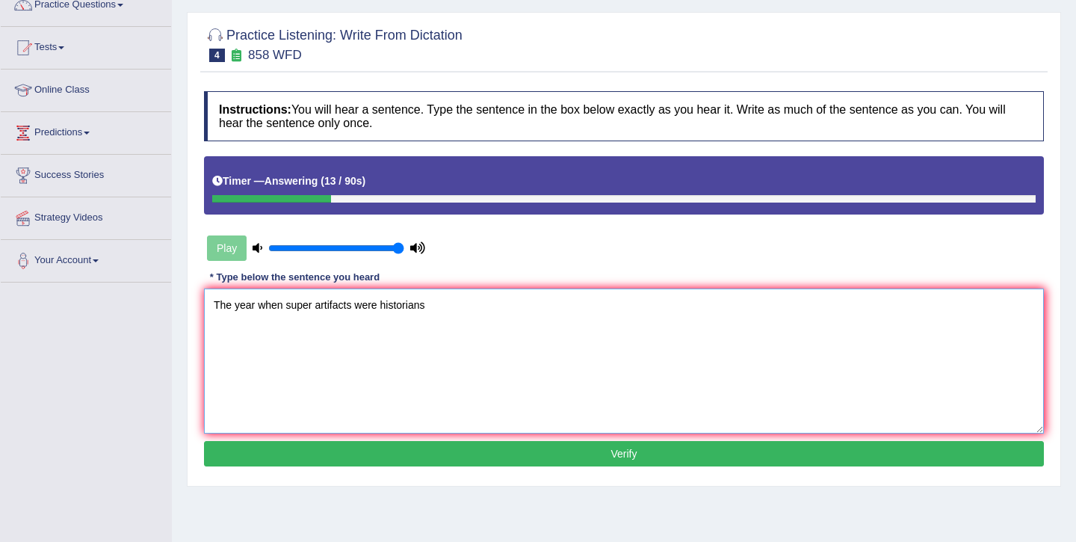
scroll to position [140, 0]
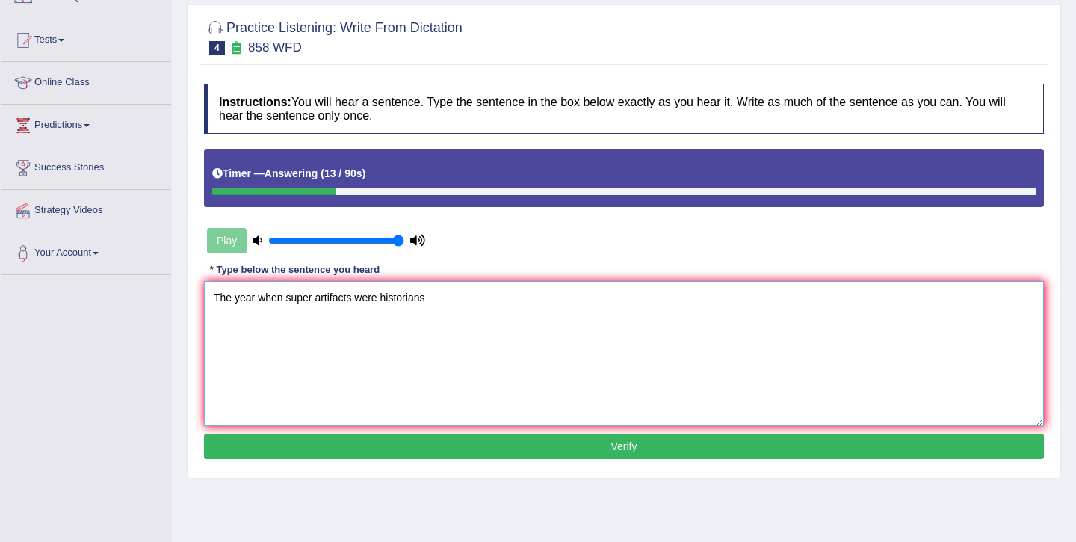
type textarea "The year when super artifacts were historians"
click at [557, 430] on div "Instructions: You will hear a sentence. Type the sentence in the box below exac…" at bounding box center [623, 273] width 847 height 395
click at [545, 457] on button "Verify" at bounding box center [624, 445] width 840 height 25
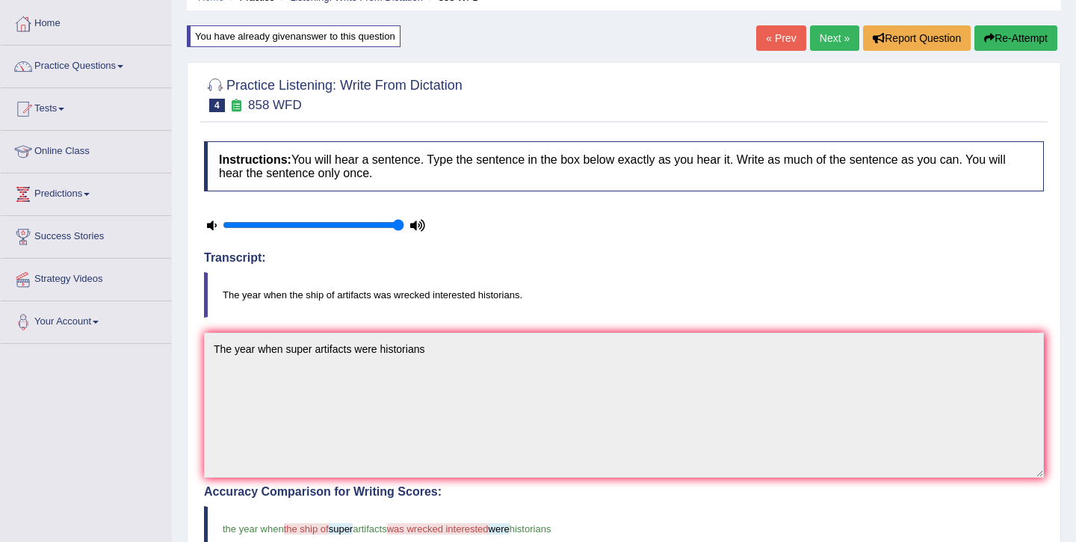
scroll to position [34, 0]
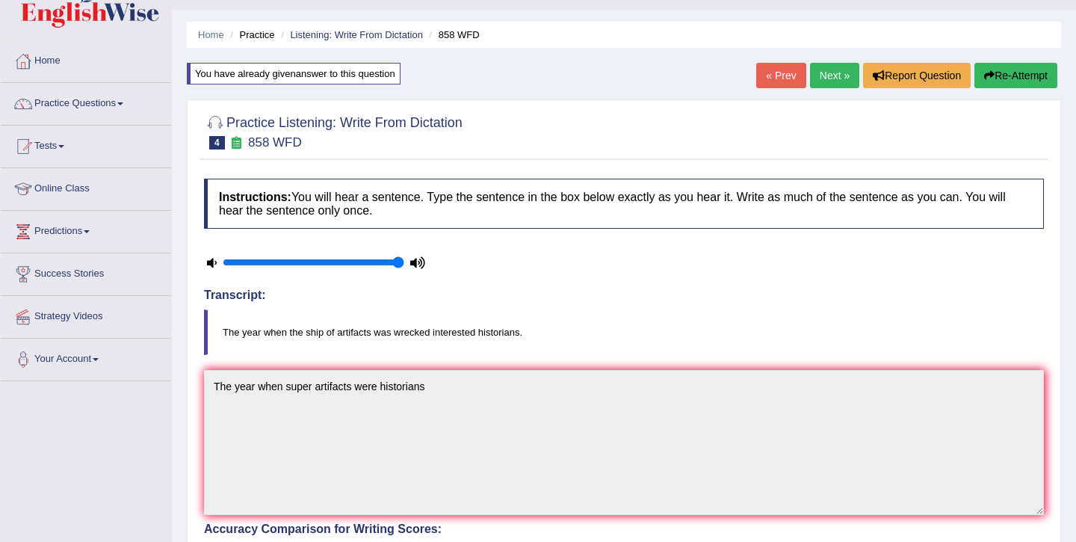
click at [829, 71] on link "Next »" at bounding box center [834, 75] width 49 height 25
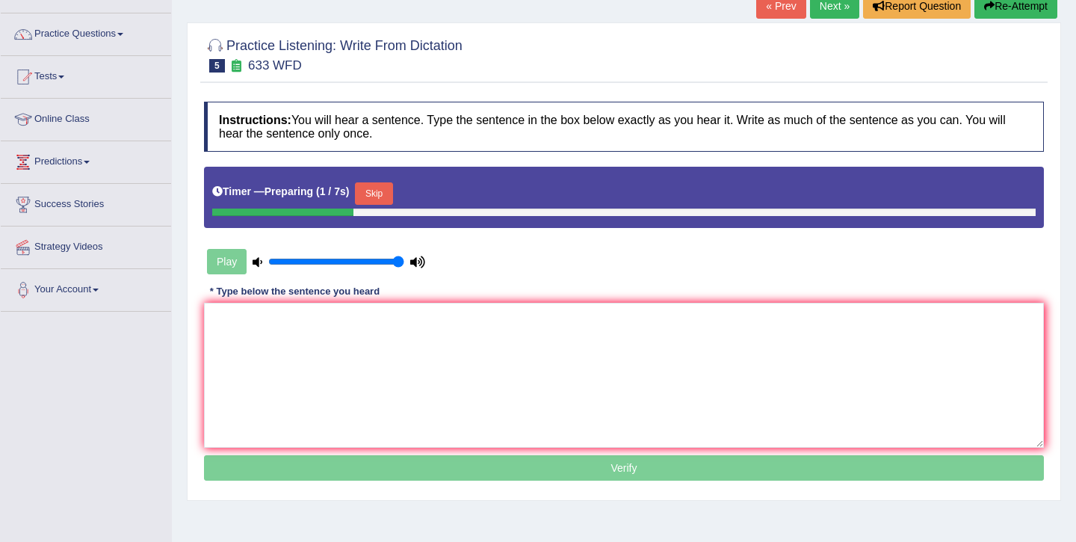
scroll to position [140, 0]
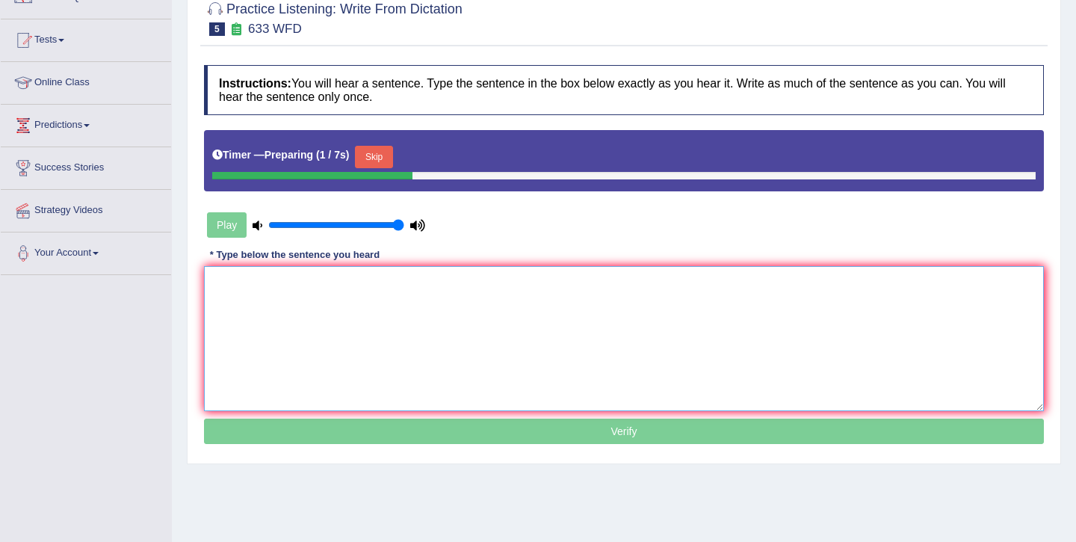
click at [397, 365] on textarea at bounding box center [624, 338] width 840 height 145
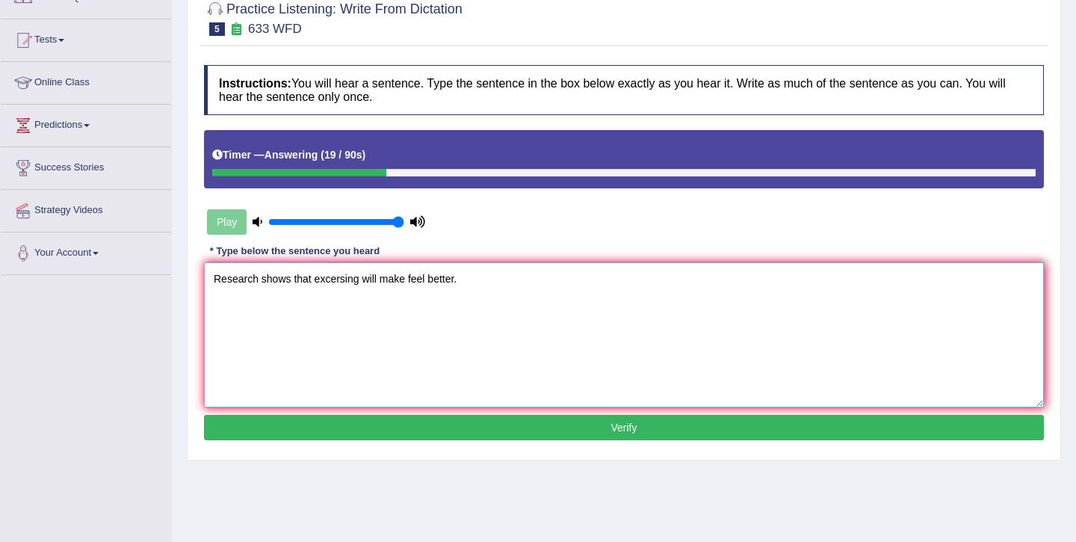
click at [315, 280] on textarea "Research shows that excersing will make feel better." at bounding box center [624, 334] width 840 height 145
click at [466, 282] on textarea "Research shows that an the excersing will make feel better." at bounding box center [624, 334] width 840 height 145
type textarea "Research shows that an the excersing will make feel feels better."
click at [472, 433] on button "Verify" at bounding box center [624, 427] width 840 height 25
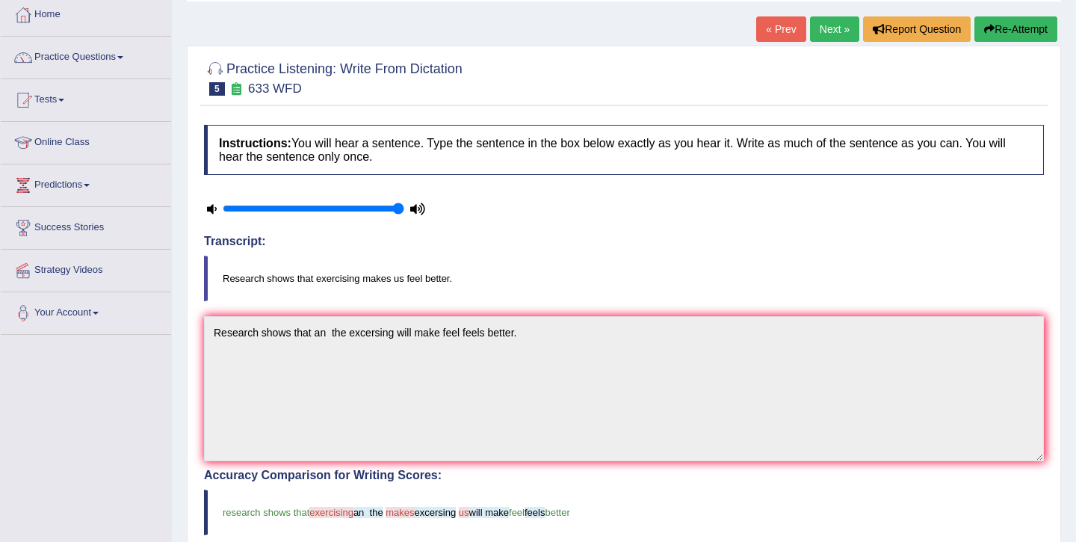
scroll to position [66, 0]
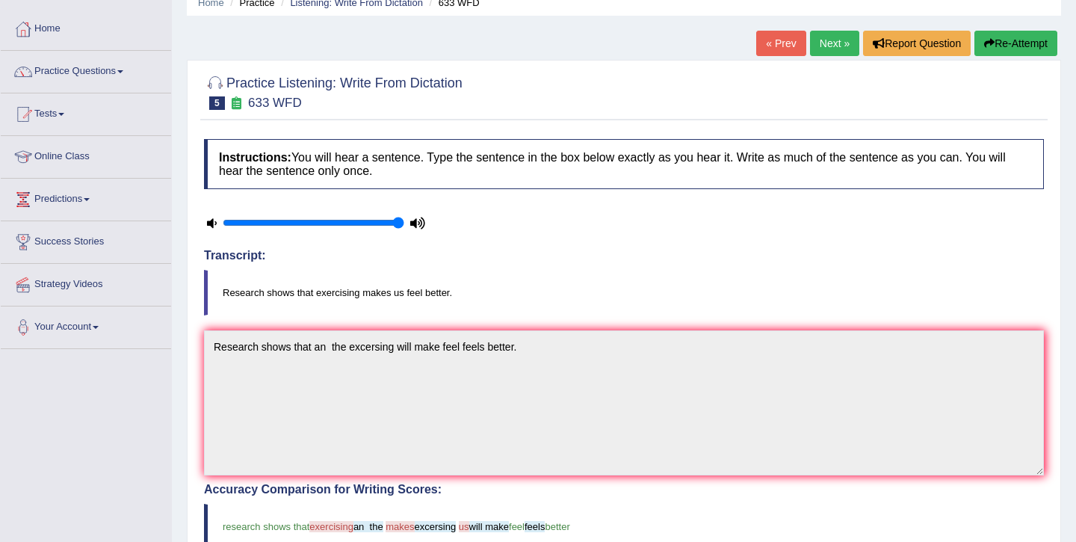
click at [826, 33] on link "Next »" at bounding box center [834, 43] width 49 height 25
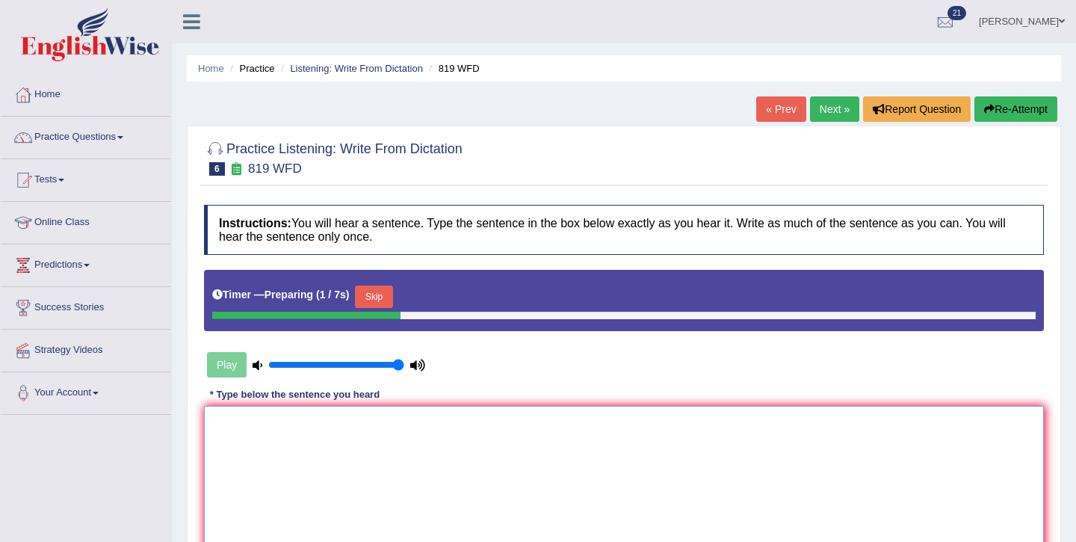
click at [379, 466] on textarea at bounding box center [624, 478] width 840 height 145
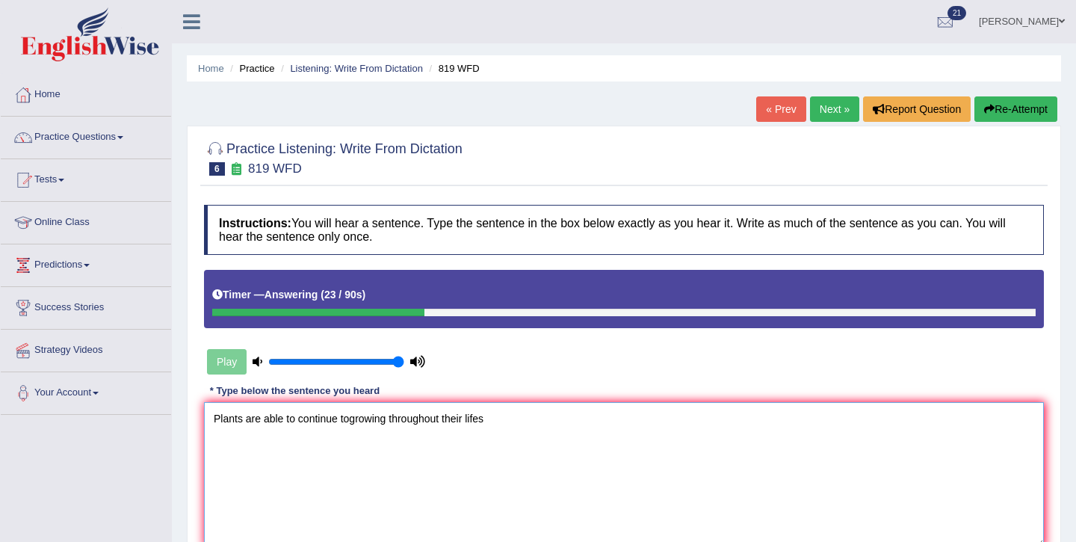
click at [350, 418] on textarea "Plants are able to continue togrowing throughout their lifes" at bounding box center [624, 474] width 840 height 145
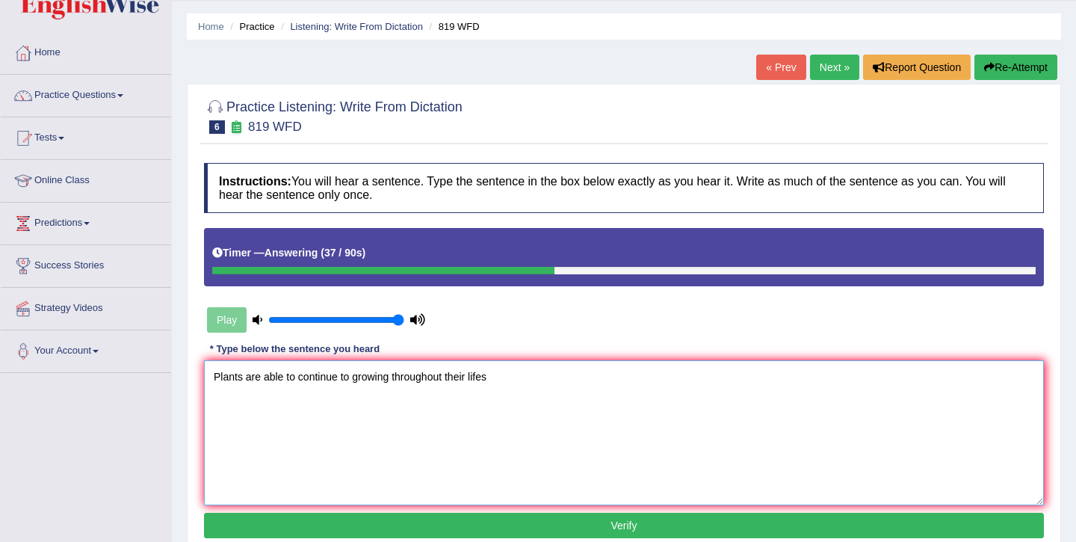
scroll to position [43, 0]
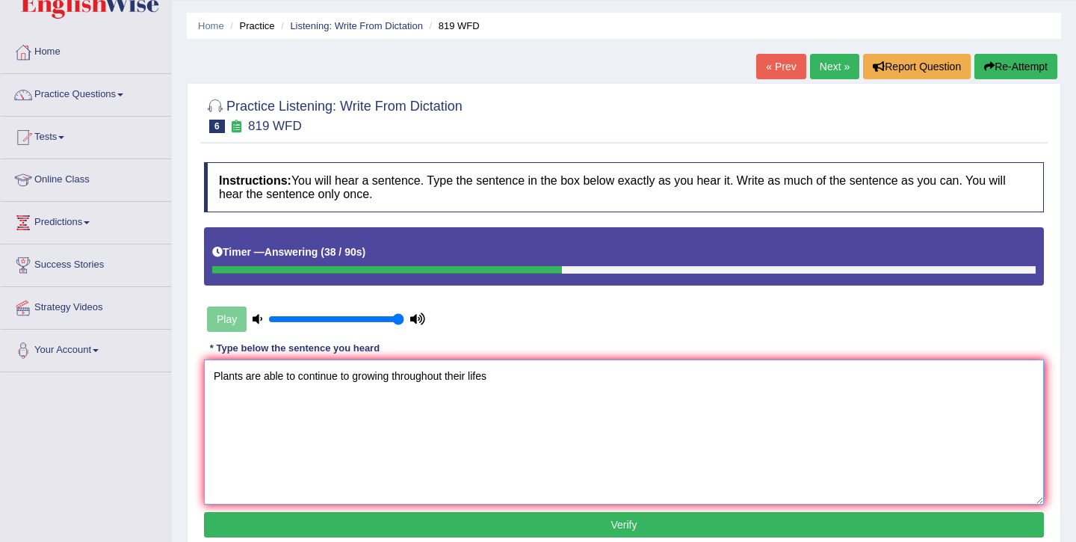
type textarea "Plants are able to continue to growing throughout their lifes"
click at [415, 519] on button "Verify" at bounding box center [624, 524] width 840 height 25
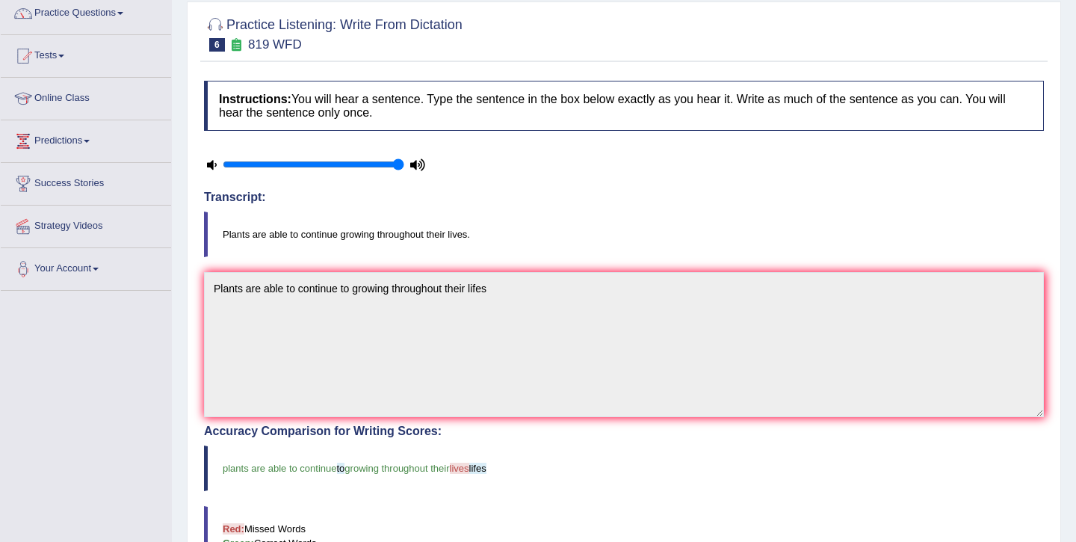
scroll to position [0, 0]
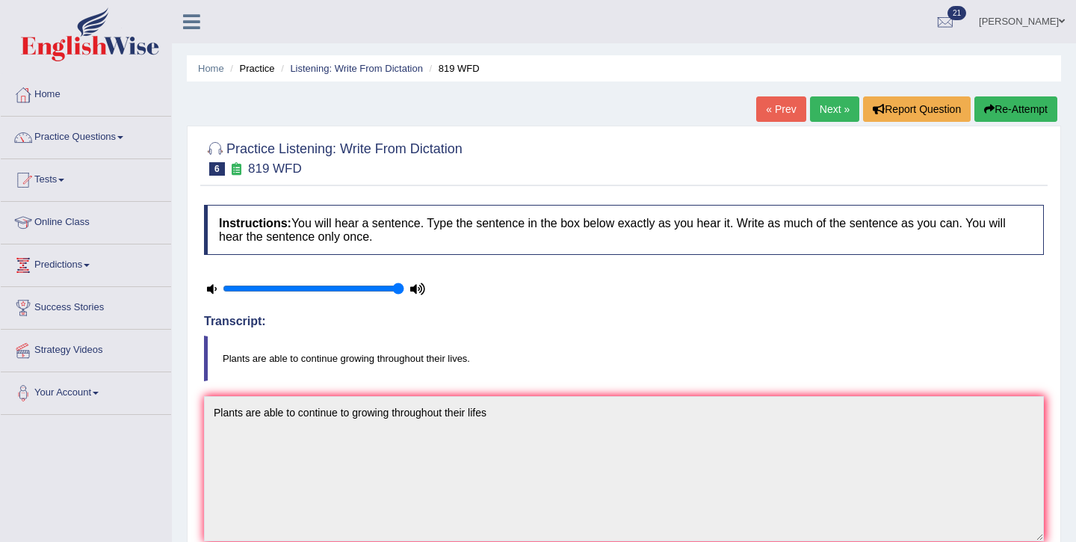
click at [821, 108] on link "Next »" at bounding box center [834, 108] width 49 height 25
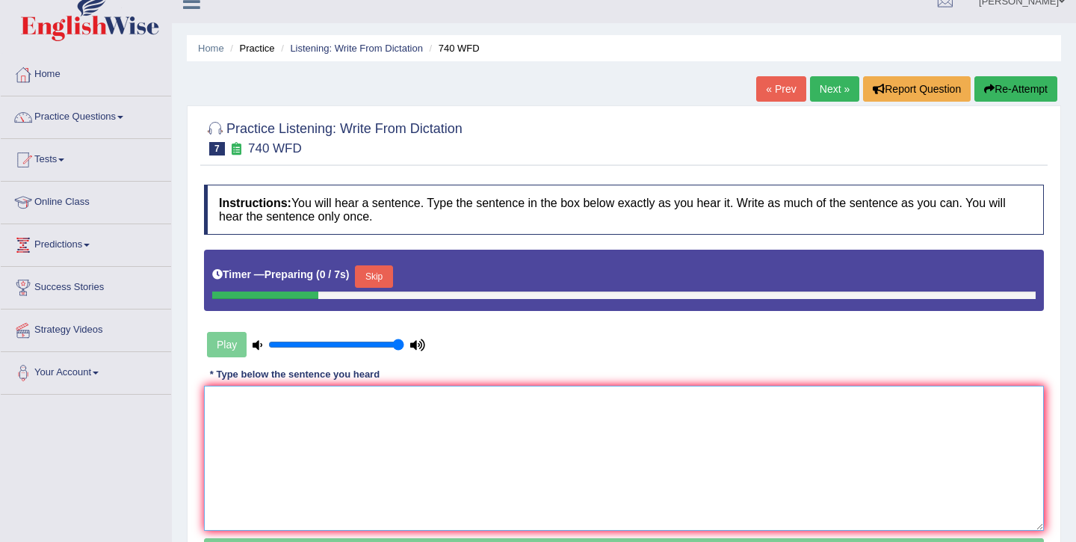
click at [429, 416] on textarea at bounding box center [624, 458] width 840 height 145
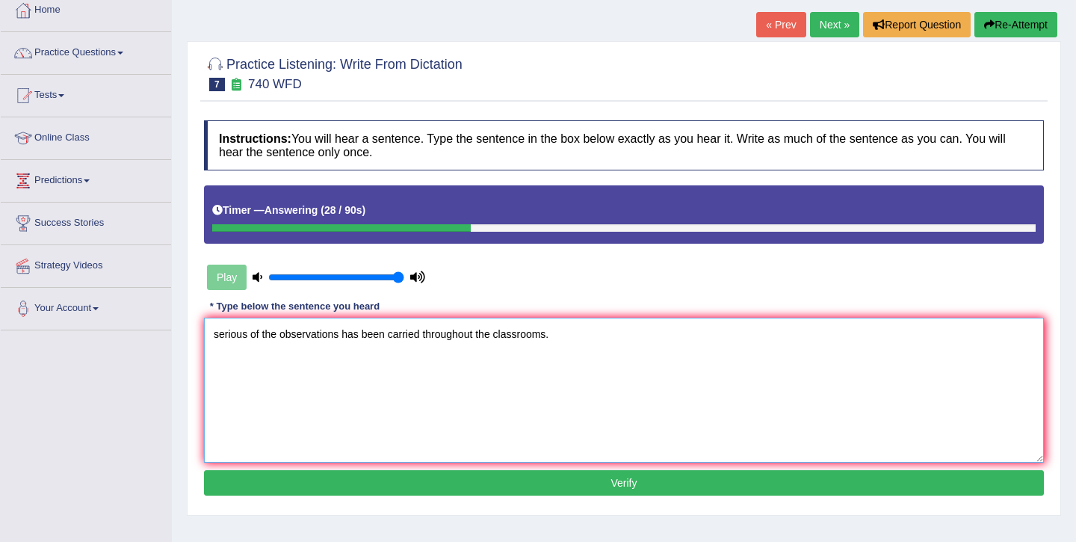
scroll to position [90, 0]
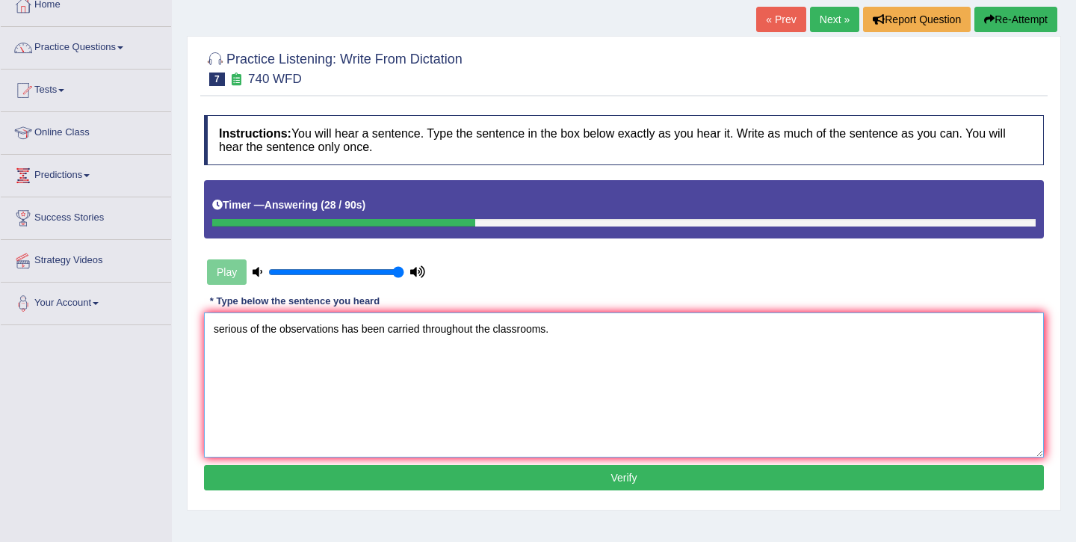
type textarea "serious of the observations has been carried throughout the classrooms."
click at [401, 477] on button "Verify" at bounding box center [624, 477] width 840 height 25
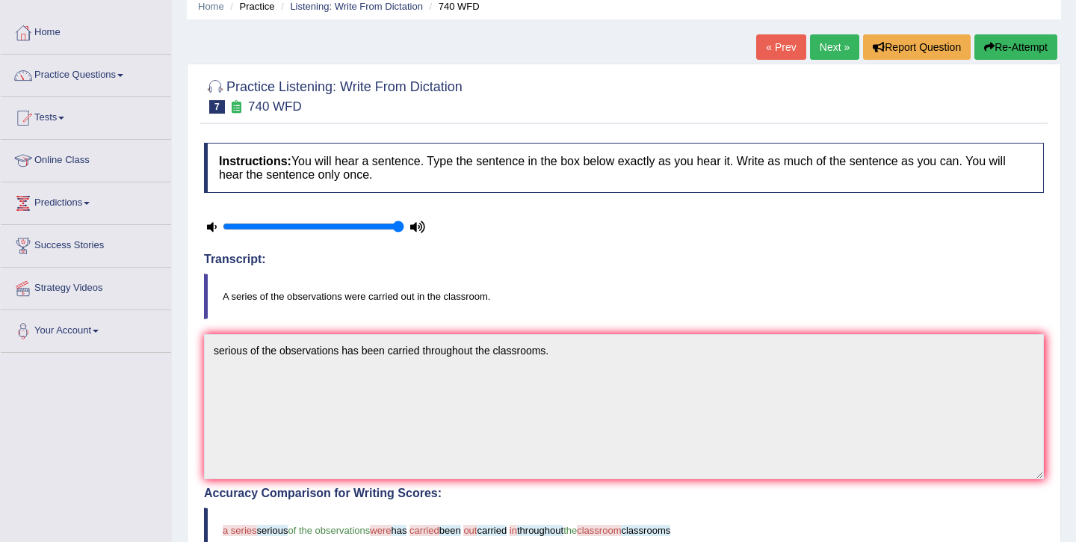
scroll to position [67, 0]
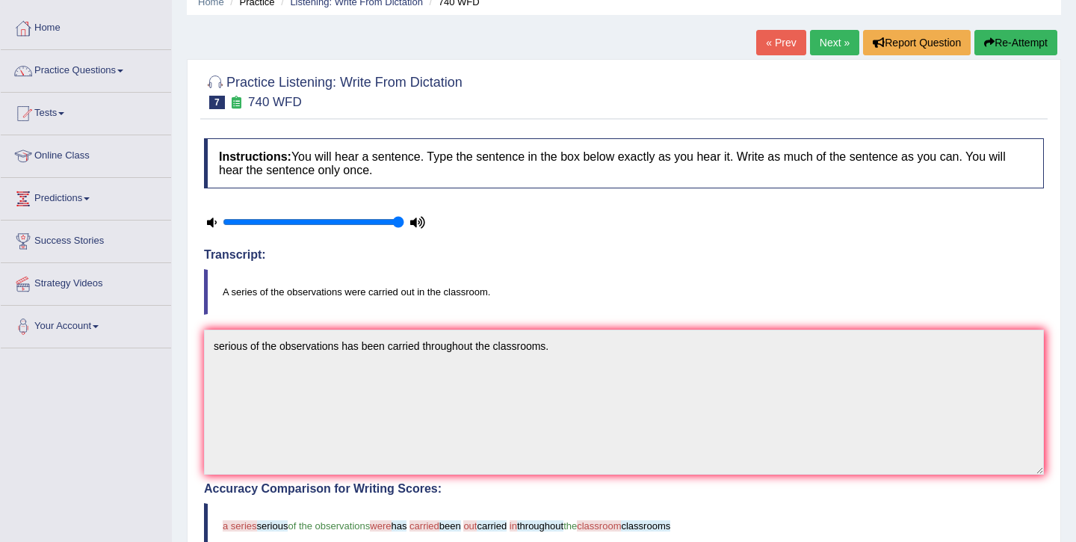
click at [835, 37] on link "Next »" at bounding box center [834, 42] width 49 height 25
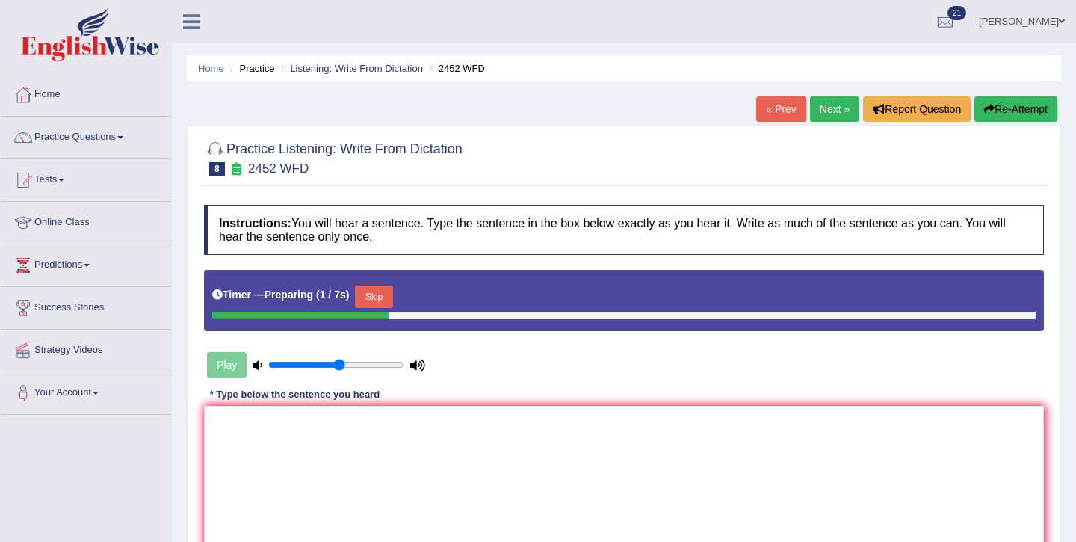
type input "0.55"
click at [341, 365] on input "range" at bounding box center [336, 365] width 136 height 12
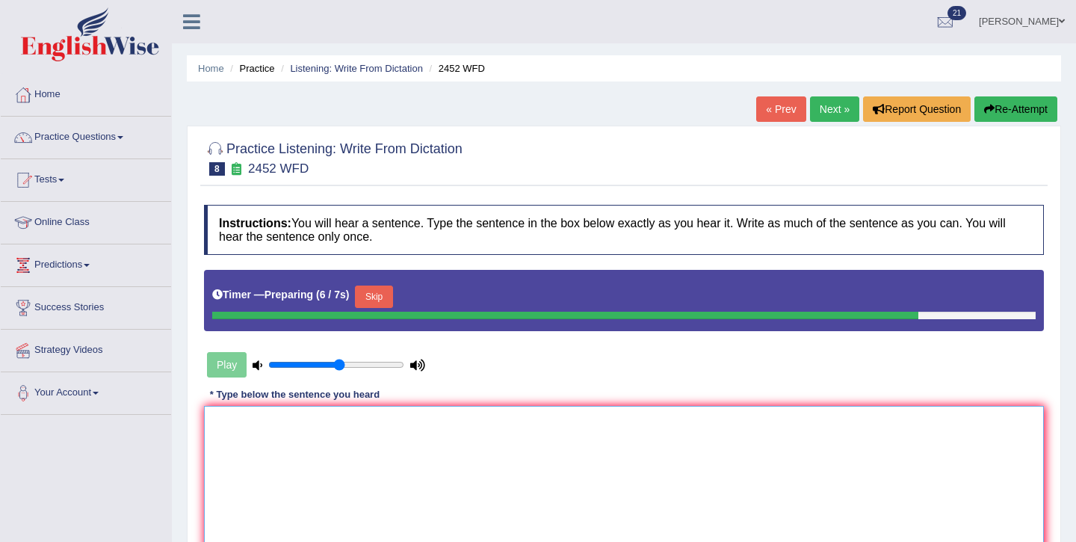
click at [326, 441] on textarea at bounding box center [624, 478] width 840 height 145
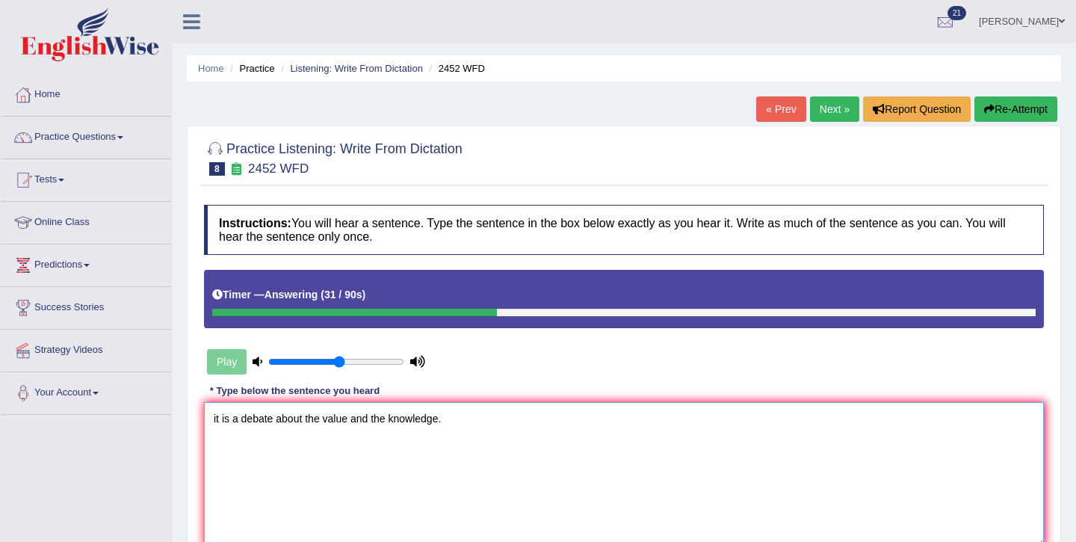
click at [322, 423] on textarea "it is a debate about the value and the knowledge." at bounding box center [624, 474] width 840 height 145
click at [281, 422] on textarea "it is a debate about the debate of value and the knowledge." at bounding box center [624, 474] width 840 height 145
click at [279, 421] on textarea "it is a debate about the debate of value and the knowledge." at bounding box center [624, 474] width 840 height 145
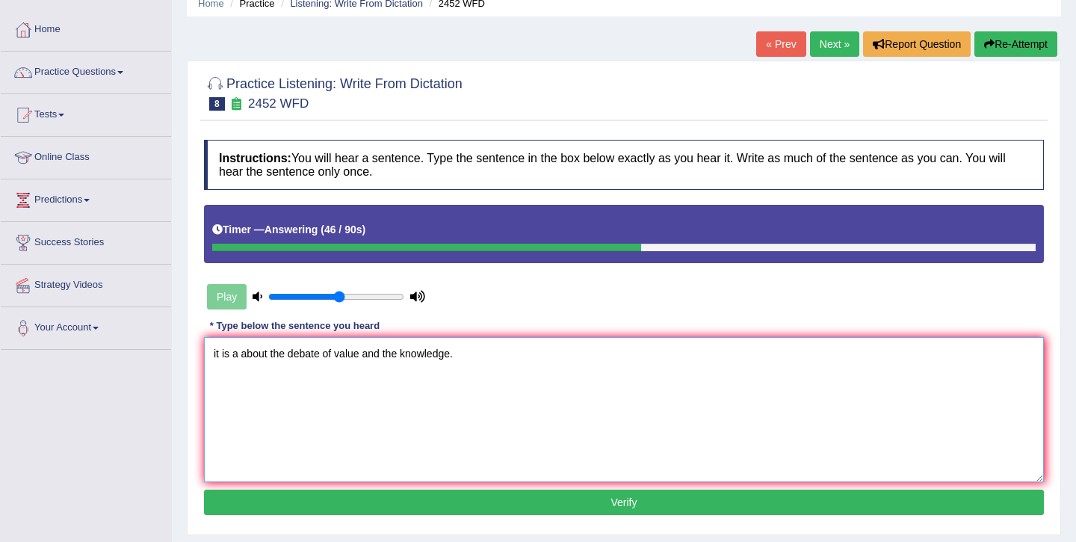
scroll to position [76, 0]
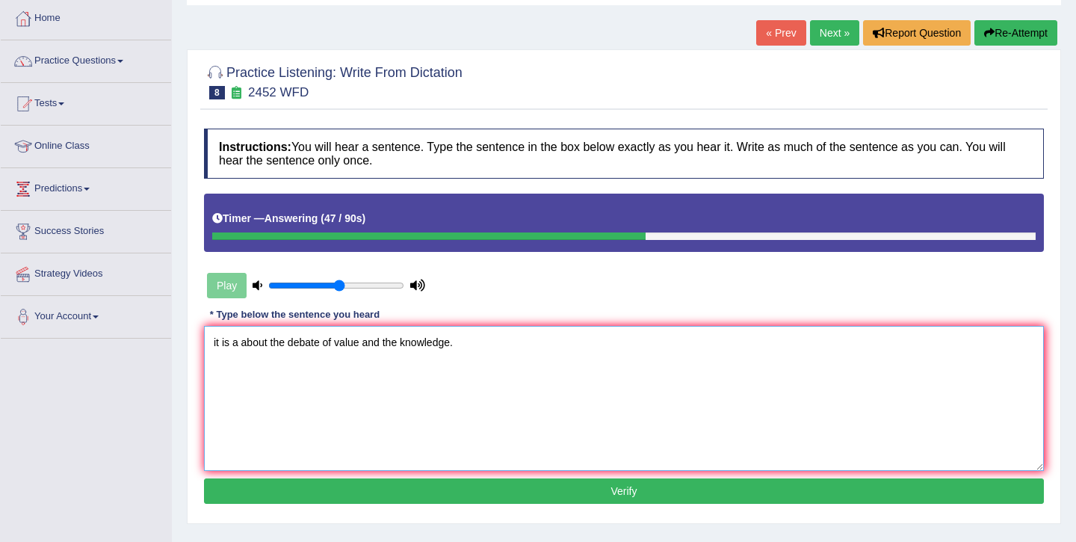
type textarea "it is a about the debate of value and the knowledge."
click at [415, 498] on button "Verify" at bounding box center [624, 490] width 840 height 25
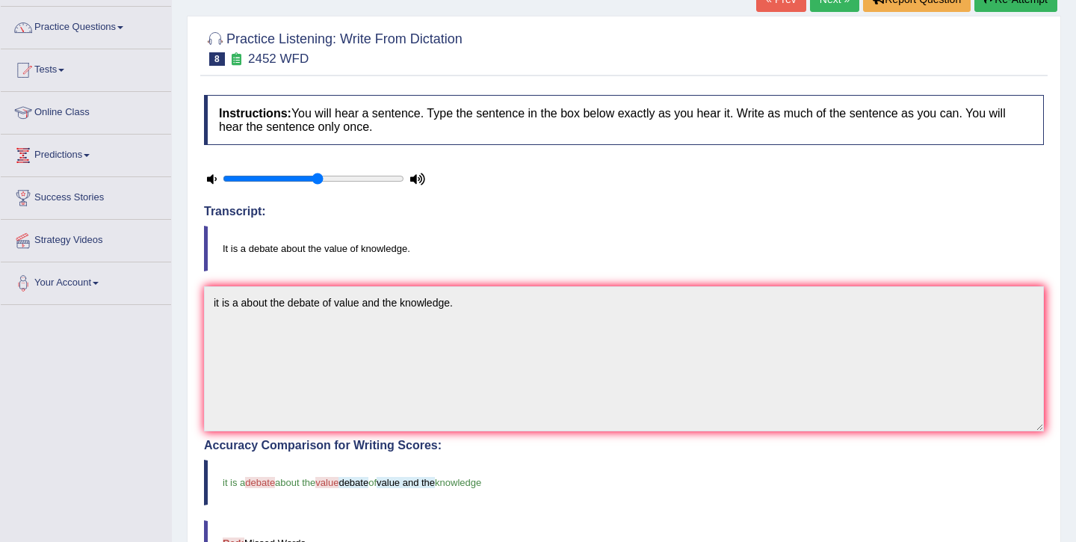
scroll to position [81, 0]
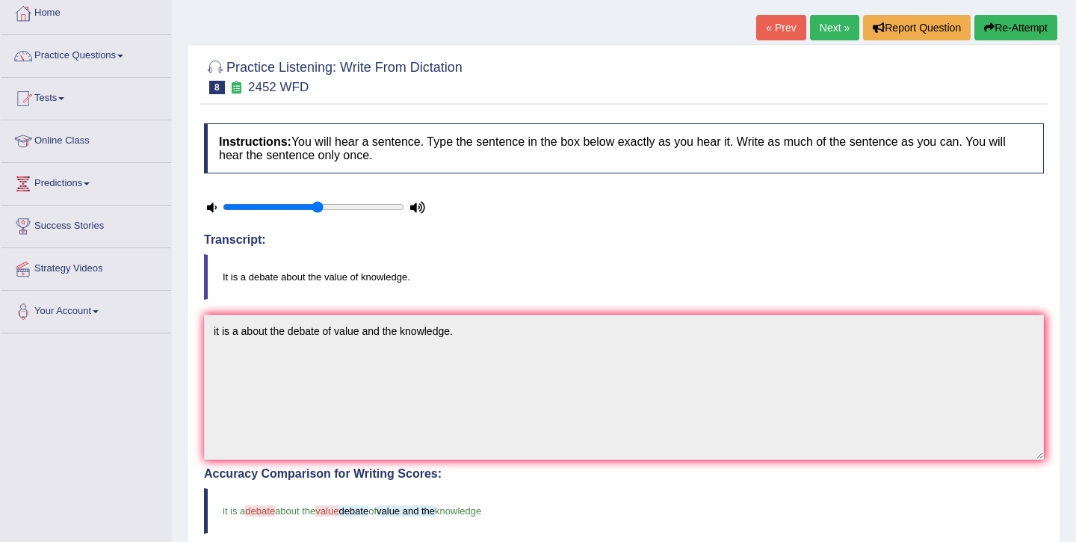
click at [824, 39] on link "Next »" at bounding box center [834, 27] width 49 height 25
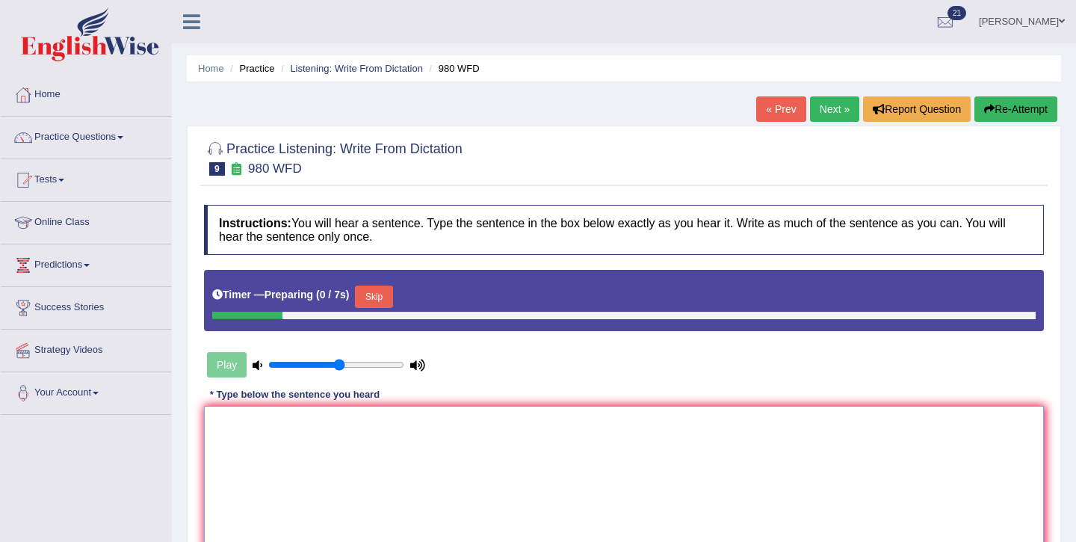
click at [380, 439] on textarea at bounding box center [624, 478] width 840 height 145
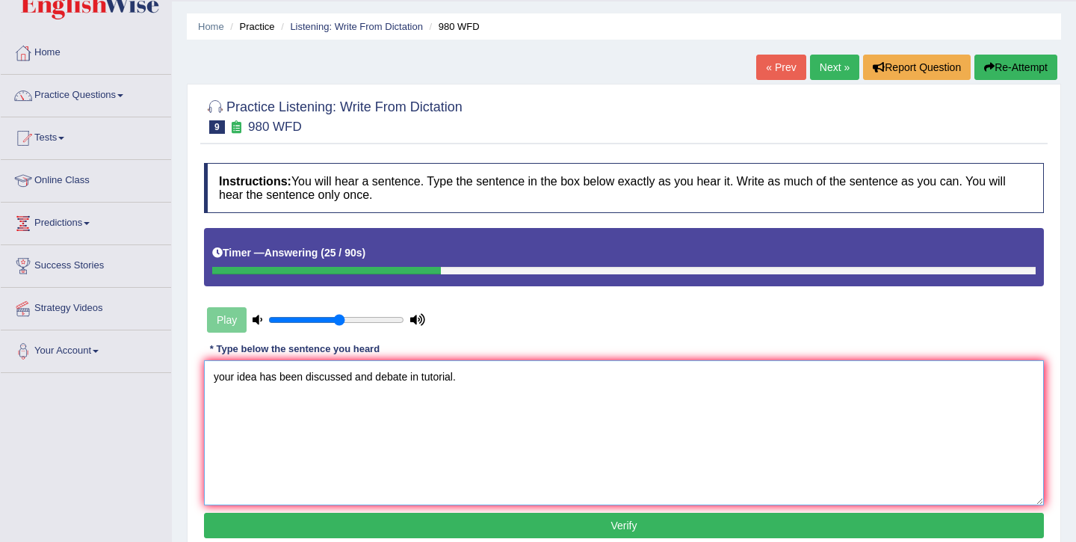
scroll to position [100, 0]
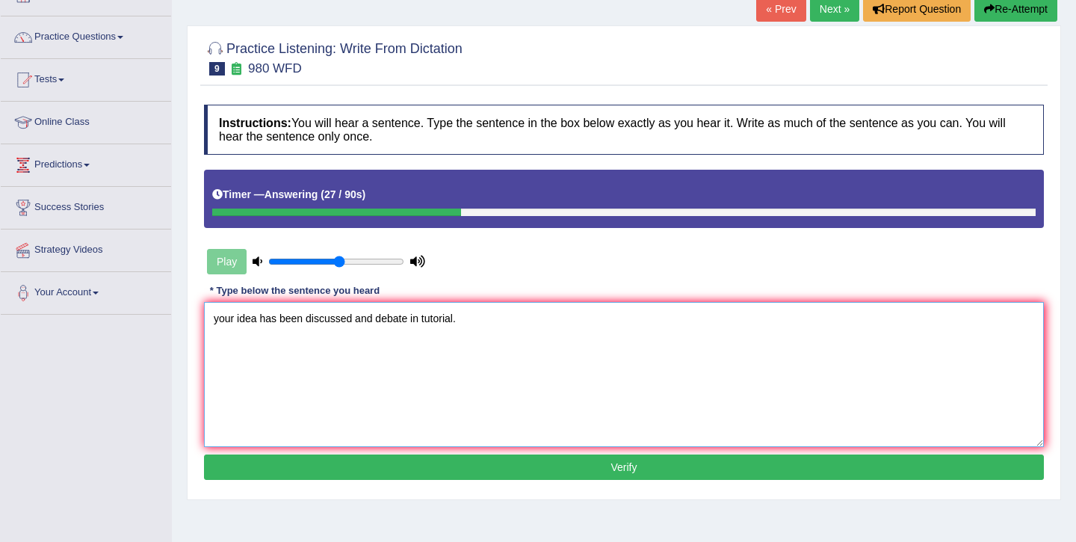
click at [220, 323] on textarea "your idea has been discussed and debate in tutorial." at bounding box center [624, 374] width 840 height 145
type textarea "Your idea has been discussed and debate in tutorial."
click at [372, 473] on button "Verify" at bounding box center [624, 466] width 840 height 25
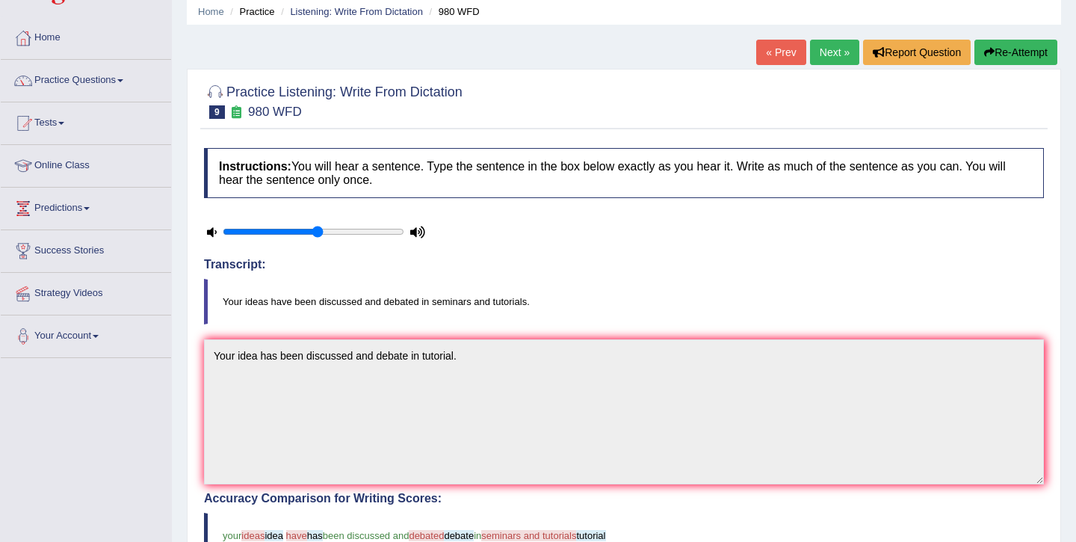
scroll to position [0, 0]
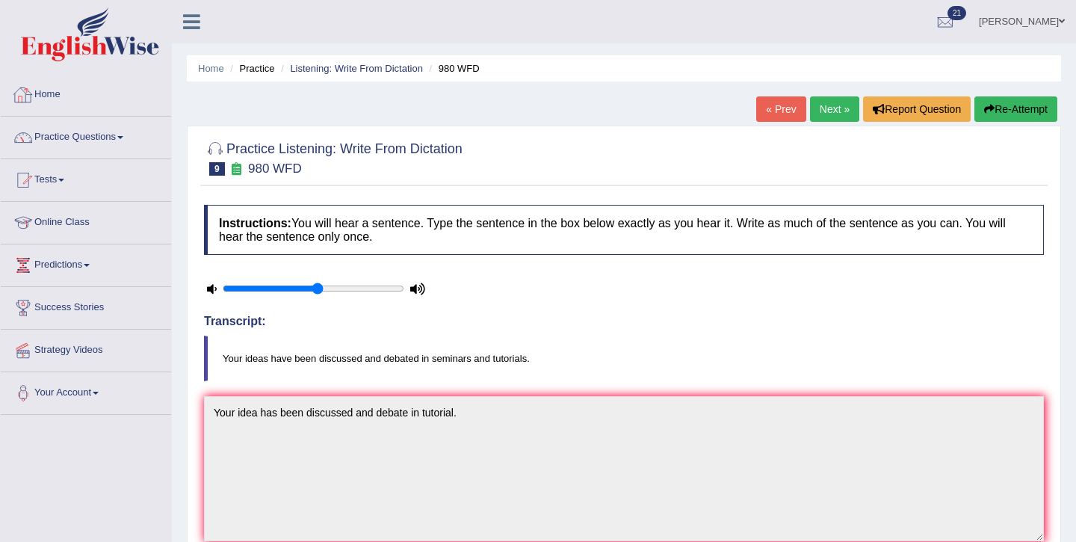
click at [87, 108] on link "Home" at bounding box center [86, 92] width 170 height 37
